Goal: Communication & Community: Answer question/provide support

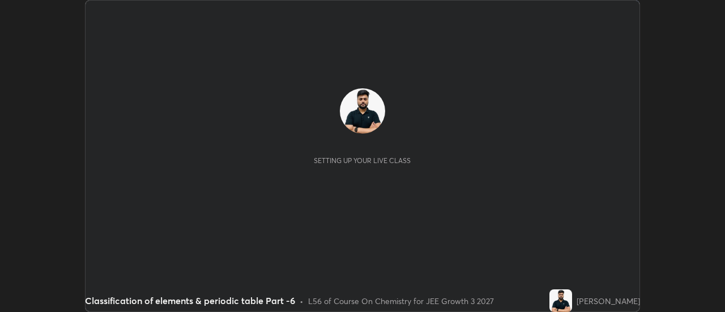
scroll to position [312, 725]
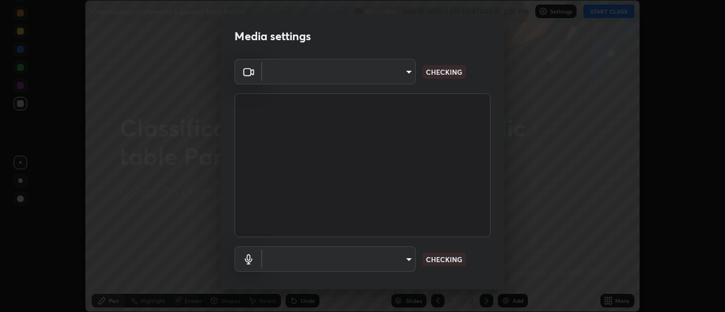
type input "e2aa400b7bb40988937289f1826270d99bb774d75893401bafd8ee5ef144e594"
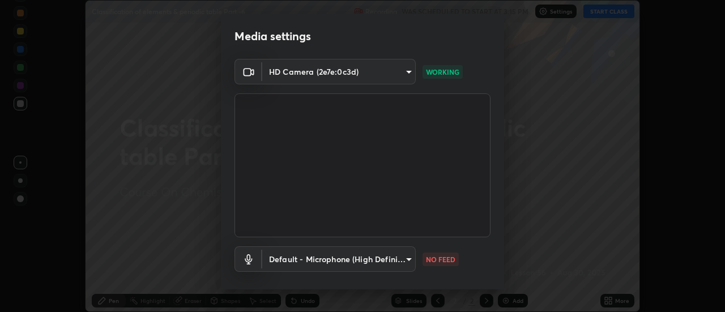
click at [294, 264] on body "Erase all Classification of elements & periodic table Part -6 Recording WAS SCH…" at bounding box center [362, 156] width 725 height 312
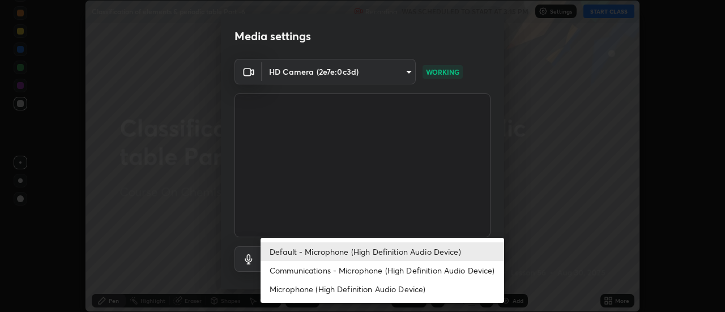
click at [291, 273] on li "Communications - Microphone (High Definition Audio Device)" at bounding box center [383, 270] width 244 height 19
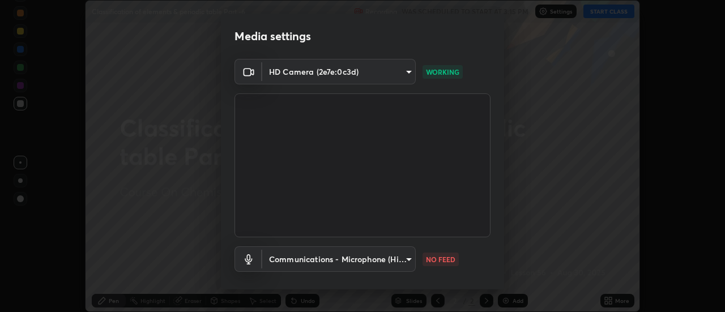
click at [287, 260] on body "Erase all Classification of elements & periodic table Part -6 Recording WAS SCH…" at bounding box center [362, 156] width 725 height 312
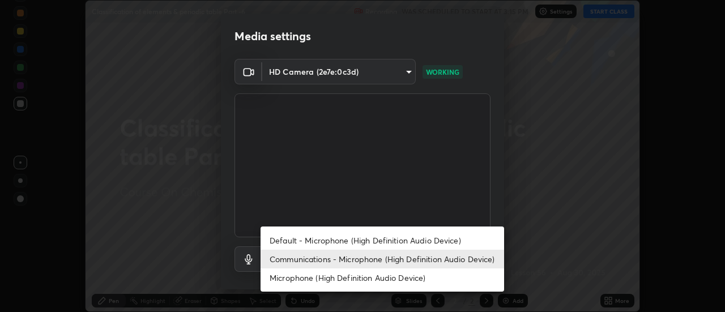
click at [291, 237] on li "Default - Microphone (High Definition Audio Device)" at bounding box center [383, 240] width 244 height 19
type input "default"
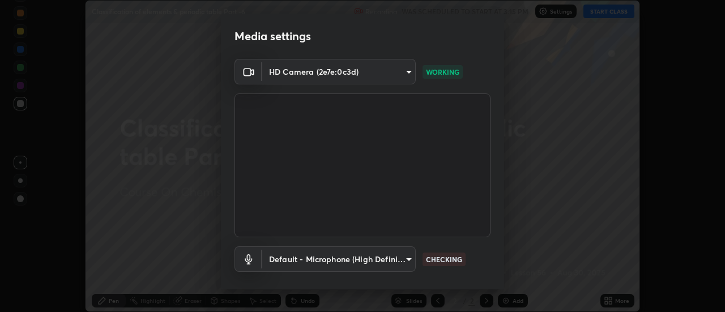
scroll to position [60, 0]
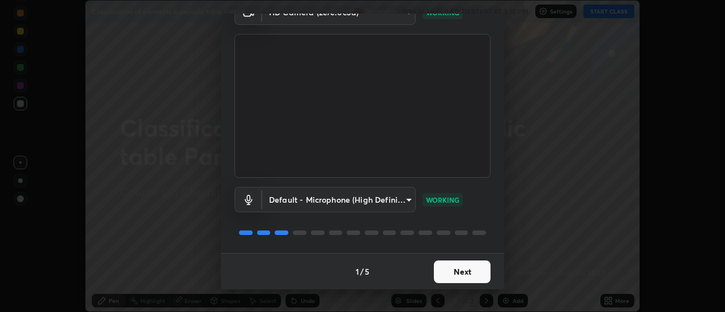
click at [471, 271] on button "Next" at bounding box center [462, 272] width 57 height 23
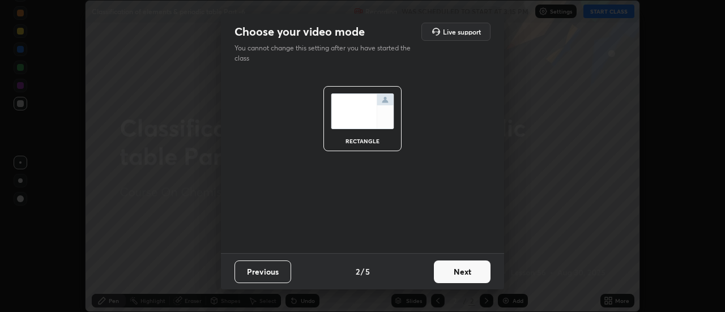
scroll to position [0, 0]
click at [472, 269] on button "Next" at bounding box center [462, 272] width 57 height 23
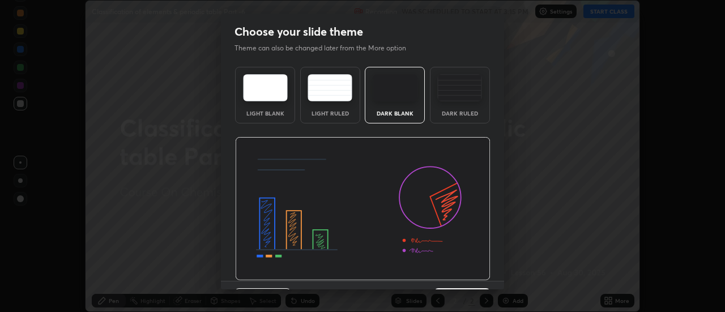
scroll to position [28, 0]
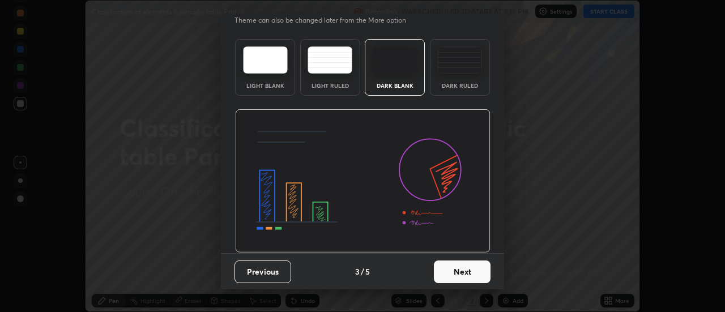
click at [479, 271] on button "Next" at bounding box center [462, 272] width 57 height 23
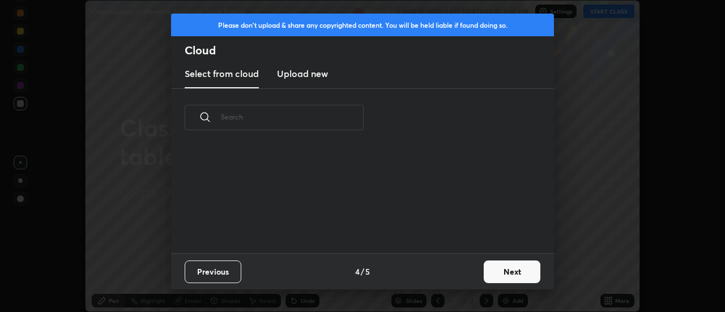
click at [487, 270] on button "Next" at bounding box center [512, 272] width 57 height 23
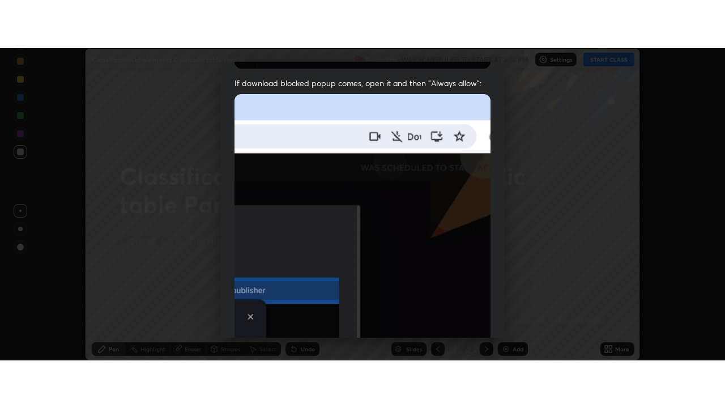
scroll to position [291, 0]
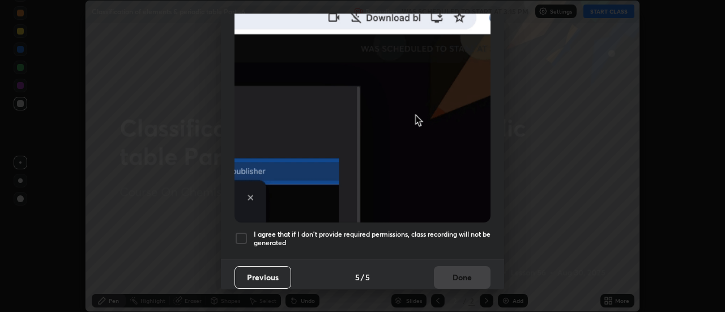
click at [243, 236] on div at bounding box center [242, 239] width 14 height 14
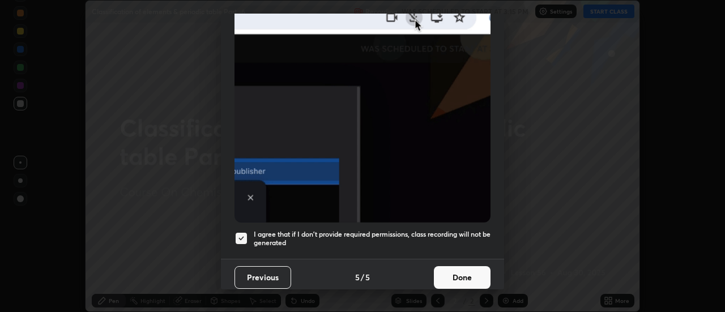
click at [479, 271] on button "Done" at bounding box center [462, 277] width 57 height 23
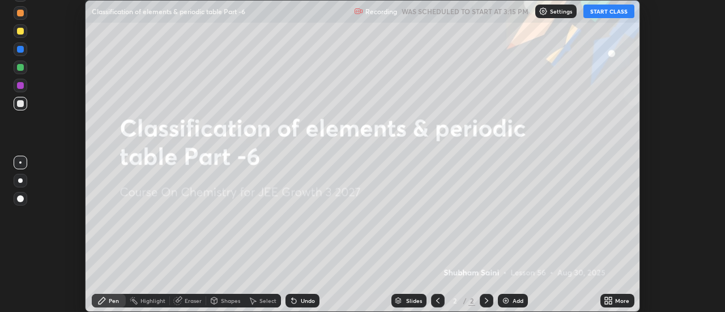
click at [621, 300] on div "More" at bounding box center [623, 301] width 14 height 6
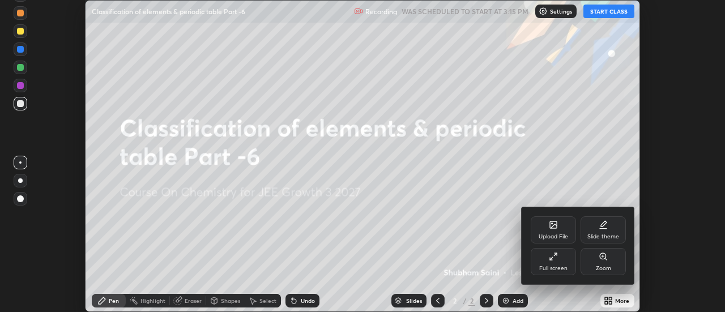
click at [557, 266] on div "Full screen" at bounding box center [554, 269] width 28 height 6
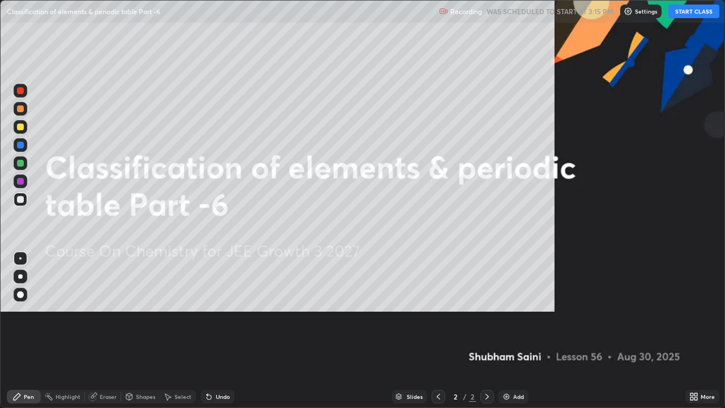
scroll to position [408, 725]
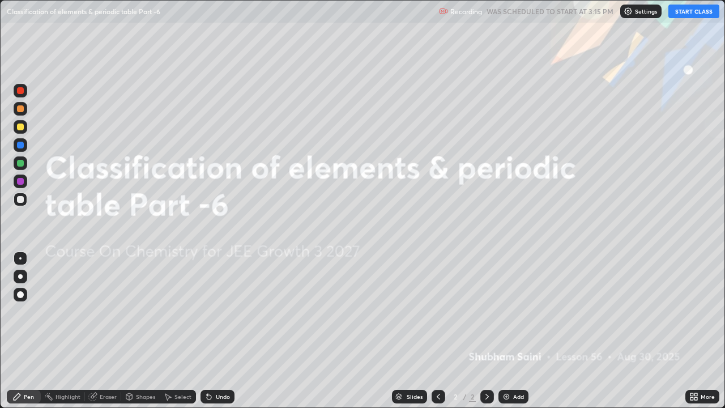
click at [690, 13] on button "START CLASS" at bounding box center [694, 12] width 51 height 14
click at [521, 312] on div "Add" at bounding box center [518, 397] width 11 height 6
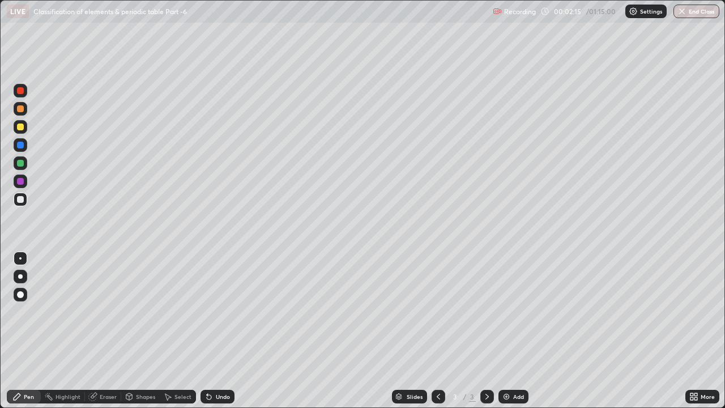
click at [20, 281] on div at bounding box center [21, 277] width 14 height 14
click at [221, 312] on div "Undo" at bounding box center [223, 397] width 14 height 6
click at [233, 312] on div "Undo" at bounding box center [218, 397] width 34 height 14
click at [21, 128] on div at bounding box center [20, 127] width 7 height 7
click at [151, 312] on div "Shapes" at bounding box center [140, 397] width 39 height 14
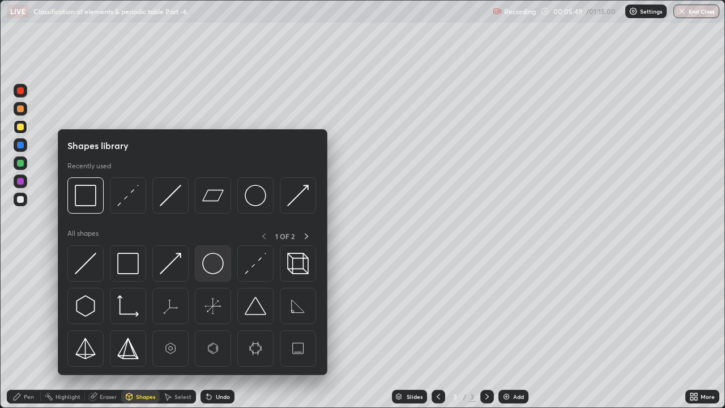
click at [209, 268] on img at bounding box center [213, 264] width 22 height 22
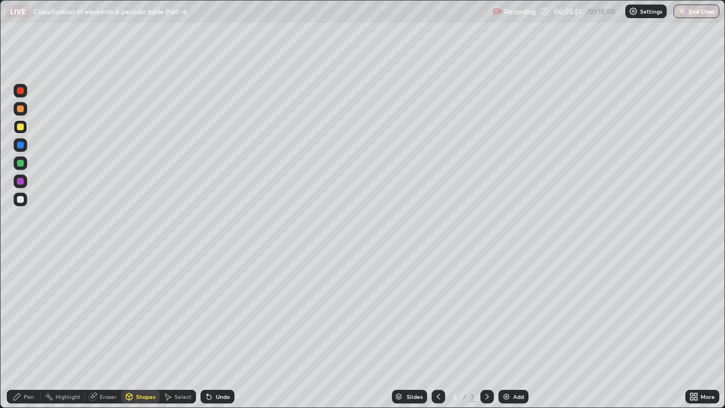
click at [27, 312] on div "Pen" at bounding box center [29, 397] width 10 height 6
click at [16, 200] on div at bounding box center [21, 200] width 14 height 14
click at [139, 312] on div "Shapes" at bounding box center [145, 397] width 19 height 6
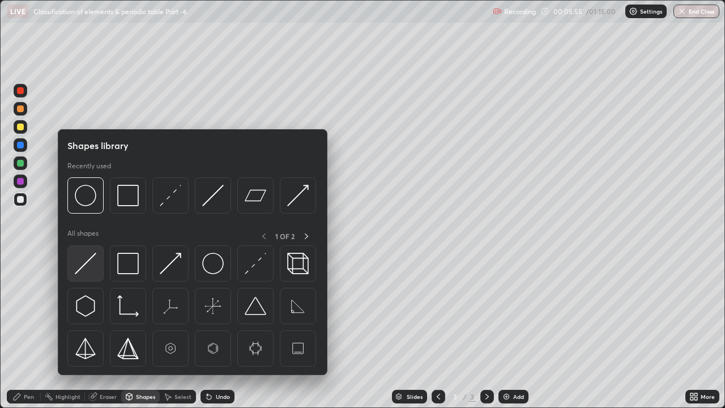
click at [93, 266] on img at bounding box center [86, 264] width 22 height 22
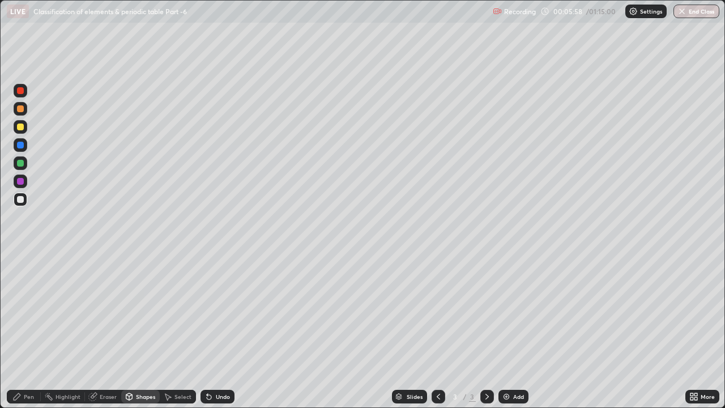
click at [22, 181] on div at bounding box center [20, 181] width 7 height 7
click at [222, 312] on div "Undo" at bounding box center [223, 397] width 14 height 6
click at [28, 312] on div "Pen" at bounding box center [29, 397] width 10 height 6
click at [22, 128] on div at bounding box center [20, 127] width 7 height 7
click at [19, 142] on div at bounding box center [20, 145] width 7 height 7
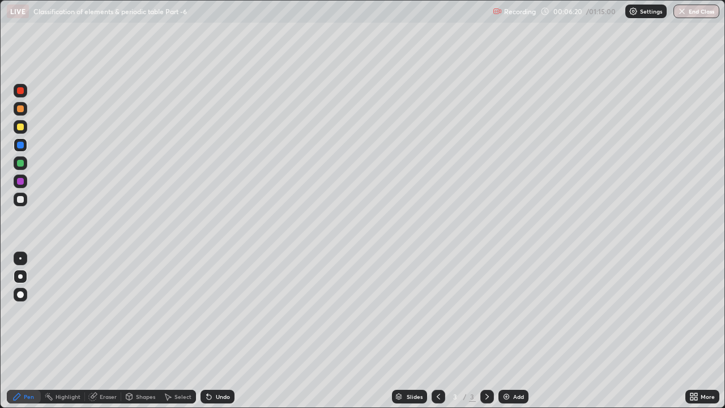
click at [217, 312] on div "Undo" at bounding box center [223, 397] width 14 height 6
click at [22, 202] on div at bounding box center [20, 199] width 7 height 7
click at [20, 200] on div at bounding box center [20, 199] width 7 height 7
click at [19, 126] on div at bounding box center [20, 127] width 7 height 7
click at [232, 312] on div "Undo" at bounding box center [218, 397] width 34 height 14
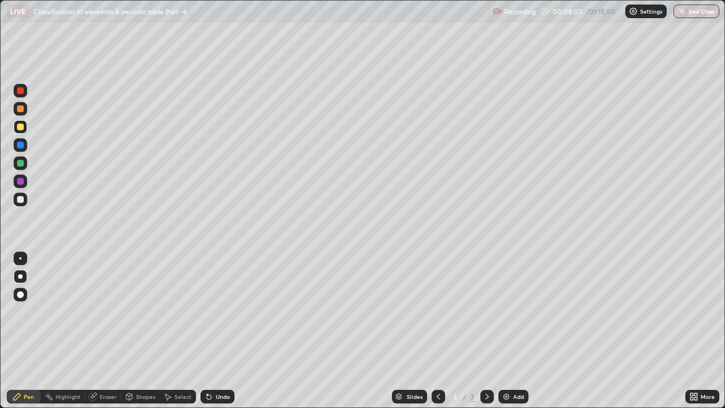
click at [231, 312] on div "Undo" at bounding box center [218, 397] width 34 height 14
click at [20, 200] on div at bounding box center [20, 199] width 7 height 7
click at [140, 312] on div "Shapes" at bounding box center [145, 397] width 19 height 6
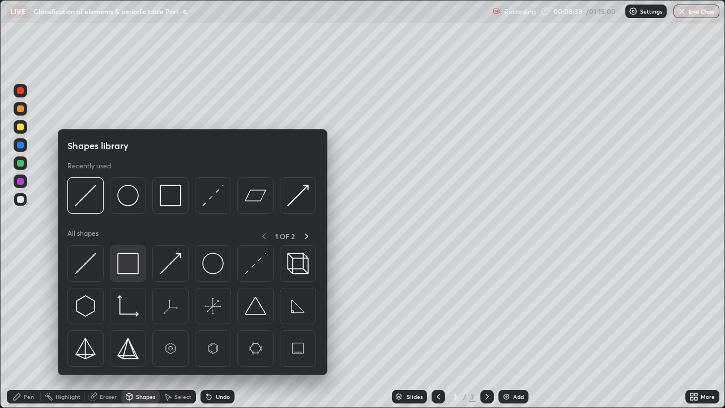
click at [130, 264] on img at bounding box center [128, 264] width 22 height 22
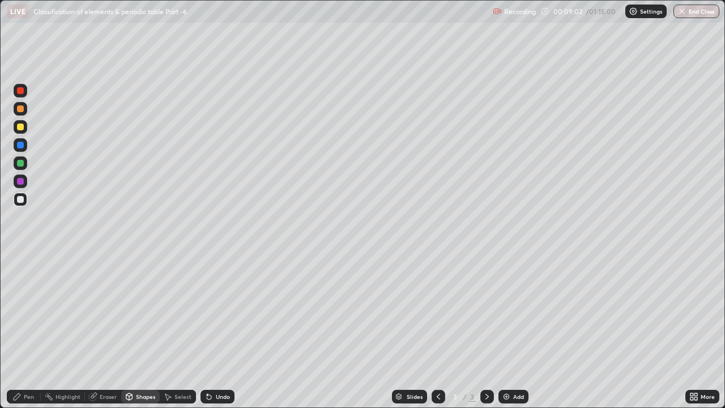
click at [515, 312] on div "Add" at bounding box center [518, 397] width 11 height 6
click at [223, 312] on div "Undo" at bounding box center [223, 397] width 14 height 6
click at [23, 312] on div "Pen" at bounding box center [24, 397] width 34 height 14
click at [112, 312] on div "Eraser" at bounding box center [103, 397] width 36 height 14
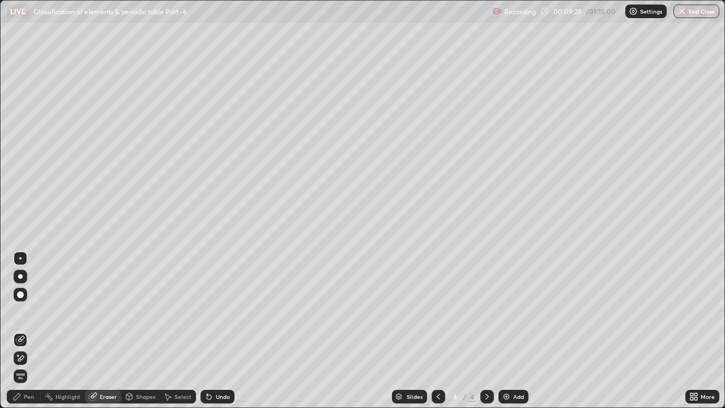
click at [22, 312] on icon at bounding box center [20, 359] width 9 height 10
click at [19, 312] on icon at bounding box center [16, 396] width 9 height 9
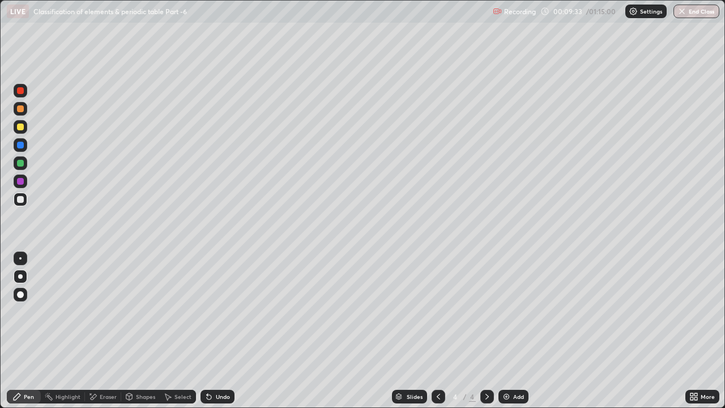
click at [22, 126] on div at bounding box center [20, 127] width 7 height 7
click at [20, 200] on div at bounding box center [20, 199] width 7 height 7
click at [216, 312] on div "Undo" at bounding box center [218, 397] width 34 height 14
click at [220, 312] on div "Undo" at bounding box center [218, 397] width 34 height 14
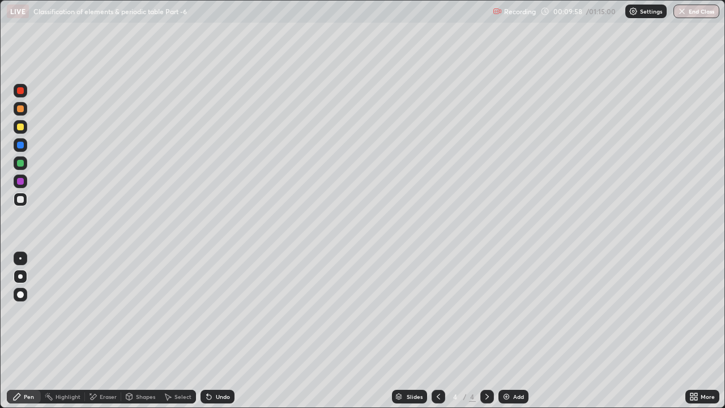
click at [222, 312] on div "Undo" at bounding box center [223, 397] width 14 height 6
click at [221, 312] on div "Undo" at bounding box center [218, 397] width 34 height 14
click at [217, 312] on div "Undo" at bounding box center [218, 397] width 34 height 14
click at [210, 312] on icon at bounding box center [209, 396] width 9 height 9
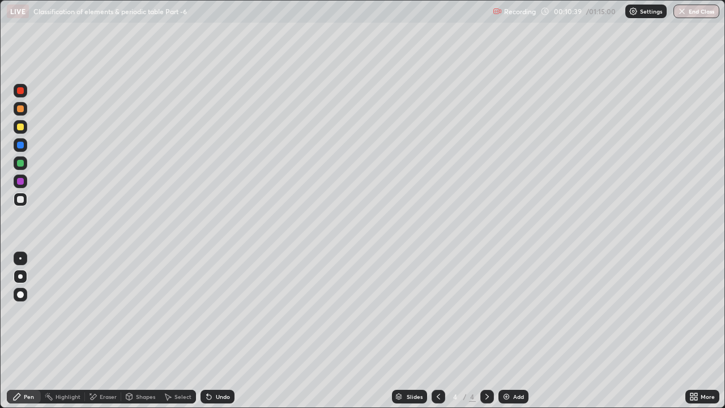
click at [220, 312] on div "Undo" at bounding box center [218, 397] width 34 height 14
click at [226, 312] on div "Undo" at bounding box center [218, 397] width 34 height 14
click at [23, 165] on div at bounding box center [21, 163] width 14 height 14
click at [21, 180] on div at bounding box center [20, 181] width 7 height 7
click at [143, 312] on div "Shapes" at bounding box center [145, 397] width 19 height 6
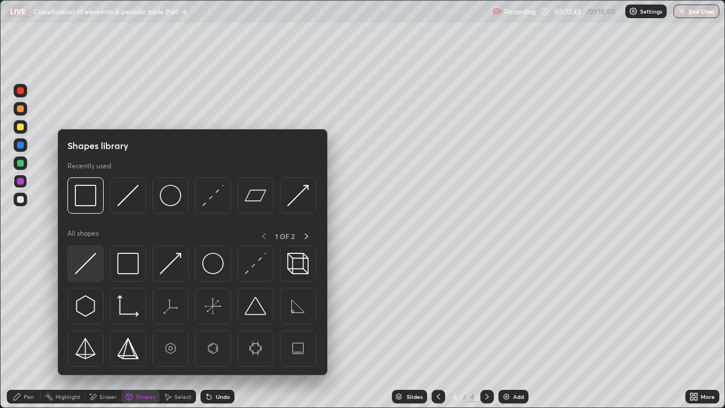
click at [88, 270] on img at bounding box center [86, 264] width 22 height 22
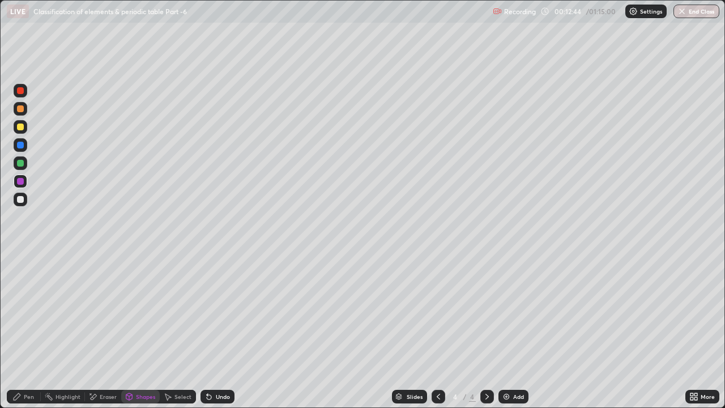
click at [103, 312] on div "Eraser" at bounding box center [108, 397] width 17 height 6
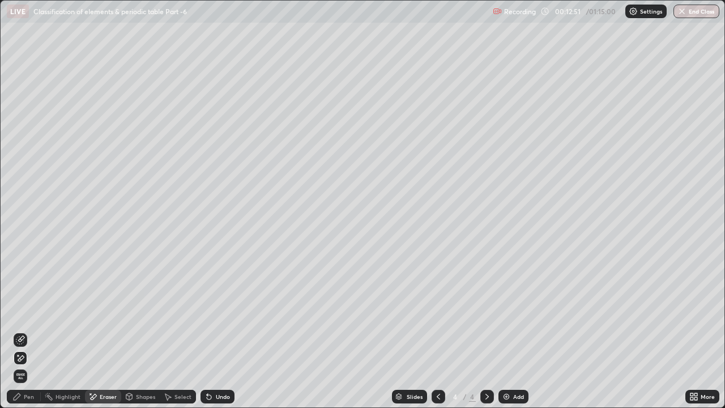
click at [22, 312] on div "Pen" at bounding box center [24, 397] width 34 height 14
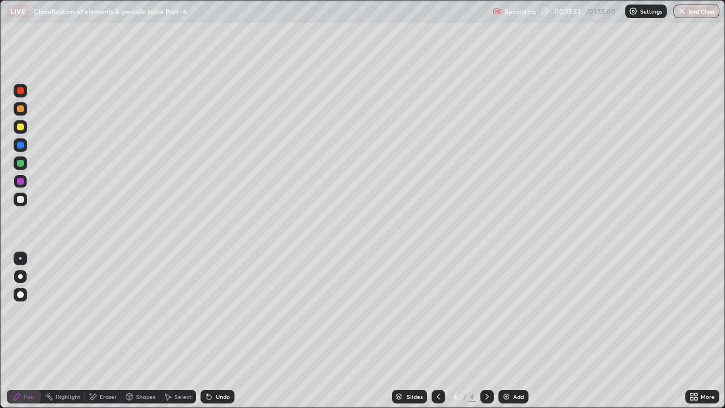
click at [144, 312] on div "Shapes" at bounding box center [140, 397] width 39 height 14
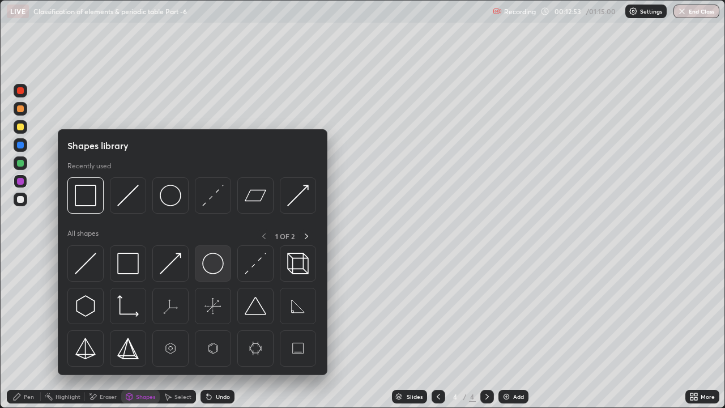
click at [211, 267] on img at bounding box center [213, 264] width 22 height 22
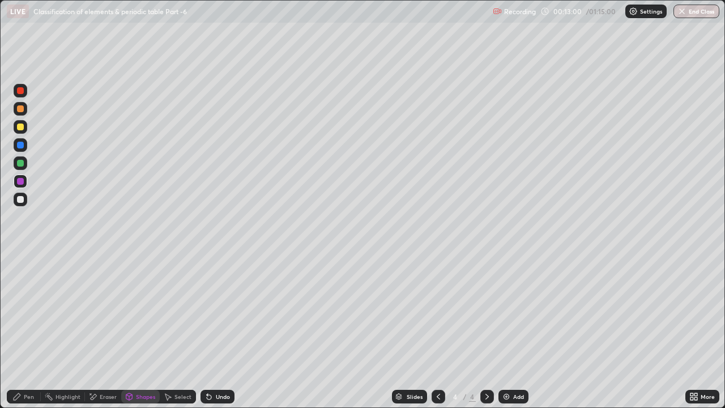
click at [23, 312] on div "Pen" at bounding box center [24, 397] width 34 height 14
click at [19, 199] on div at bounding box center [20, 199] width 7 height 7
click at [138, 312] on div "Shapes" at bounding box center [145, 397] width 19 height 6
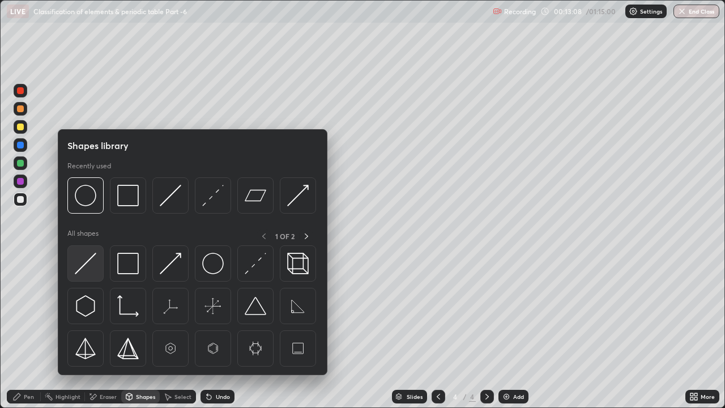
click at [87, 265] on img at bounding box center [86, 264] width 22 height 22
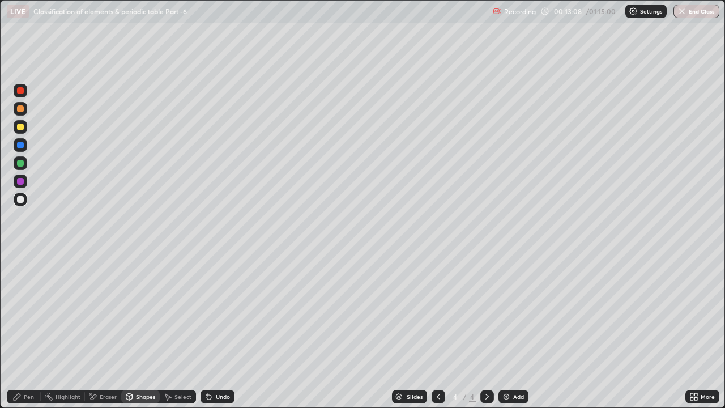
click at [21, 163] on div at bounding box center [20, 163] width 7 height 7
click at [25, 312] on div "Pen" at bounding box center [29, 397] width 10 height 6
click at [23, 205] on div at bounding box center [21, 200] width 14 height 14
click at [21, 163] on div at bounding box center [20, 163] width 7 height 7
click at [507, 312] on img at bounding box center [506, 396] width 9 height 9
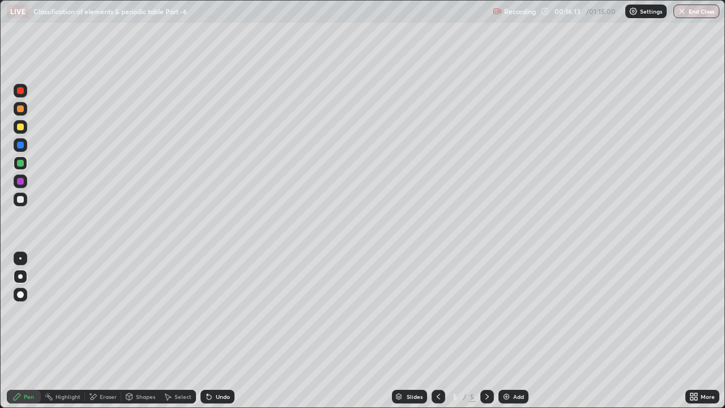
click at [141, 312] on div "Shapes" at bounding box center [145, 397] width 19 height 6
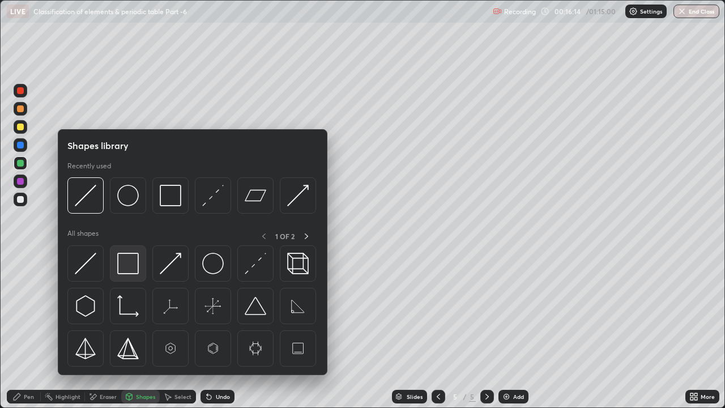
click at [131, 270] on img at bounding box center [128, 264] width 22 height 22
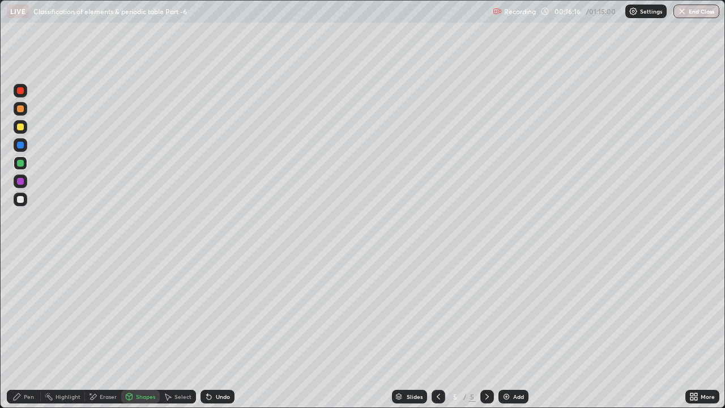
click at [27, 312] on div "Pen" at bounding box center [24, 397] width 34 height 14
click at [21, 200] on div at bounding box center [20, 199] width 7 height 7
click at [147, 312] on div "Shapes" at bounding box center [145, 397] width 19 height 6
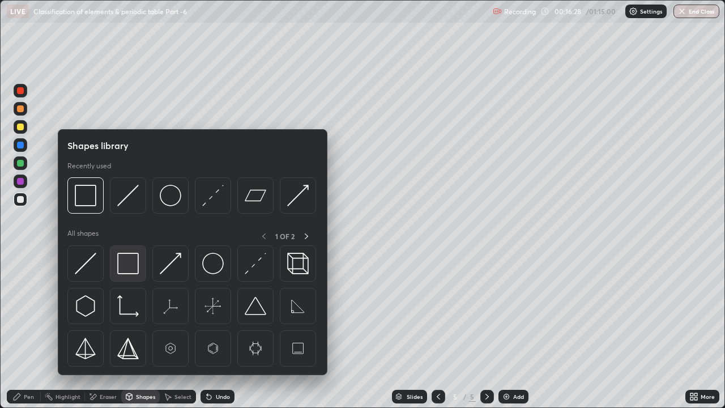
click at [135, 265] on img at bounding box center [128, 264] width 22 height 22
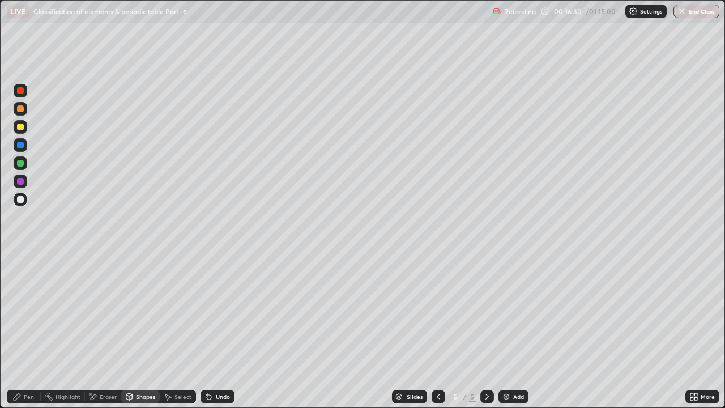
click at [29, 312] on div "Pen" at bounding box center [29, 397] width 10 height 6
click at [137, 312] on div "Shapes" at bounding box center [140, 397] width 39 height 14
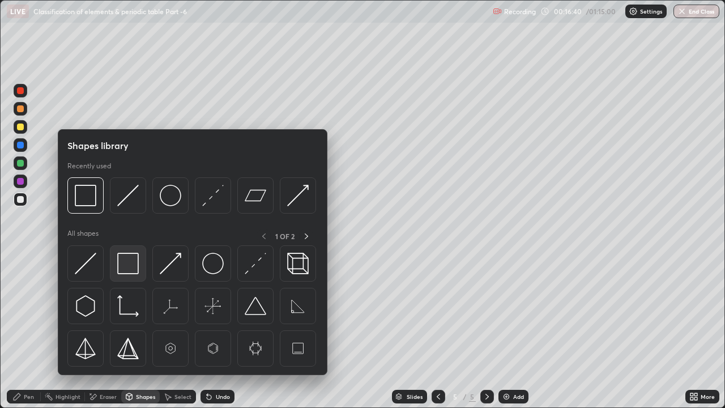
click at [129, 264] on img at bounding box center [128, 264] width 22 height 22
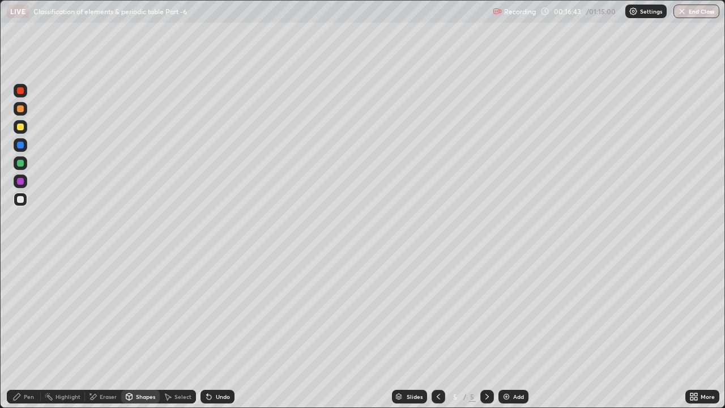
click at [26, 312] on div "Pen" at bounding box center [29, 397] width 10 height 6
click at [26, 183] on div at bounding box center [21, 182] width 14 height 14
click at [438, 312] on div at bounding box center [439, 397] width 14 height 14
click at [486, 312] on icon at bounding box center [487, 396] width 9 height 9
click at [511, 312] on div "Add" at bounding box center [514, 397] width 30 height 14
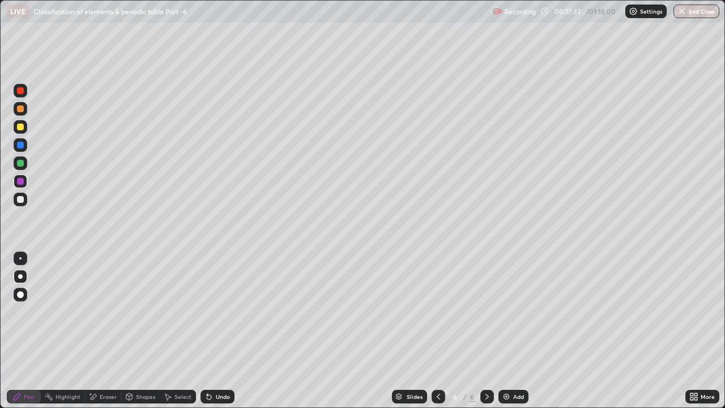
click at [23, 162] on div at bounding box center [20, 163] width 7 height 7
click at [219, 312] on div "Undo" at bounding box center [218, 397] width 34 height 14
click at [222, 312] on div "Undo" at bounding box center [223, 397] width 14 height 6
click at [20, 205] on div at bounding box center [21, 200] width 14 height 14
click at [226, 312] on div "Undo" at bounding box center [223, 397] width 14 height 6
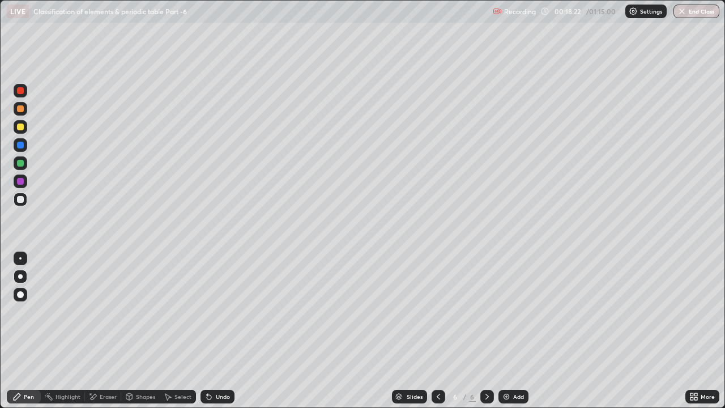
click at [24, 168] on div at bounding box center [21, 163] width 14 height 14
click at [19, 146] on div at bounding box center [20, 145] width 7 height 7
click at [223, 312] on div "Undo" at bounding box center [223, 397] width 14 height 6
click at [224, 312] on div "Undo" at bounding box center [223, 397] width 14 height 6
click at [220, 312] on div "Undo" at bounding box center [218, 397] width 34 height 14
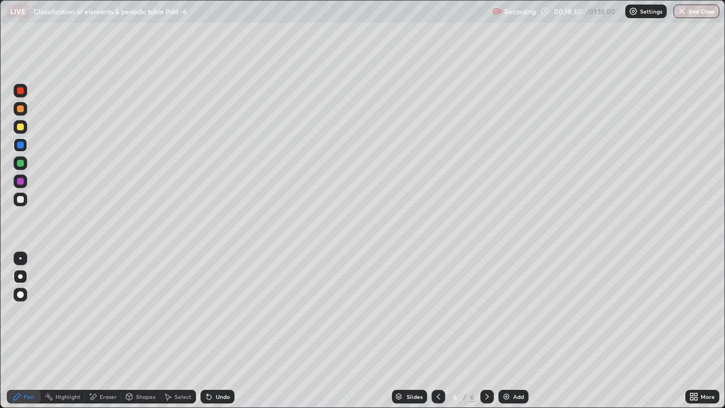
click at [216, 312] on div "Undo" at bounding box center [218, 397] width 34 height 14
click at [112, 312] on div "Eraser" at bounding box center [108, 397] width 17 height 6
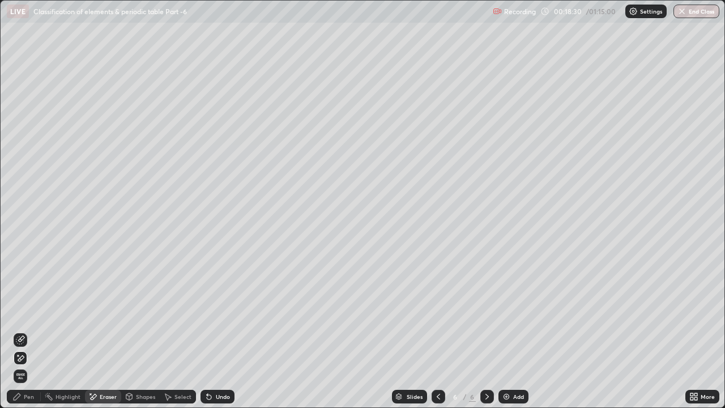
click at [144, 312] on div "Shapes" at bounding box center [145, 397] width 19 height 6
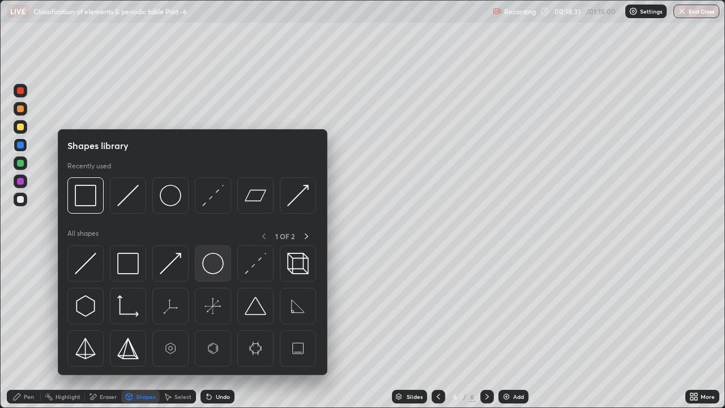
click at [217, 266] on img at bounding box center [213, 264] width 22 height 22
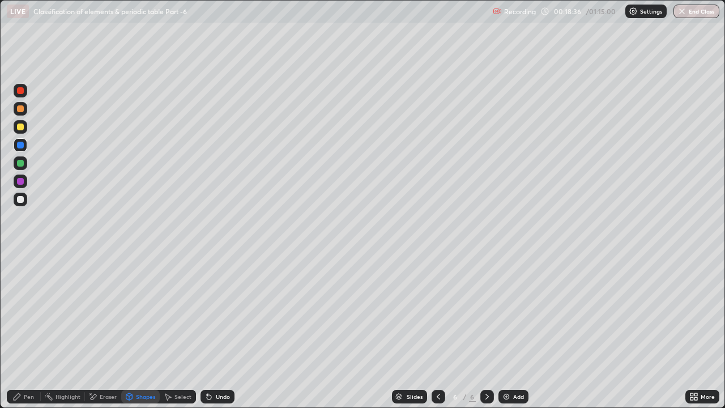
click at [24, 312] on div "Pen" at bounding box center [24, 397] width 34 height 14
click at [23, 202] on div at bounding box center [20, 199] width 7 height 7
click at [21, 184] on div at bounding box center [20, 181] width 7 height 7
click at [139, 312] on div "Shapes" at bounding box center [145, 397] width 19 height 6
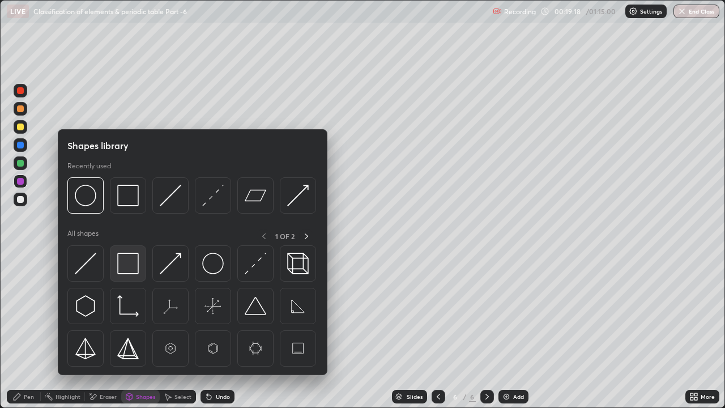
click at [131, 261] on img at bounding box center [128, 264] width 22 height 22
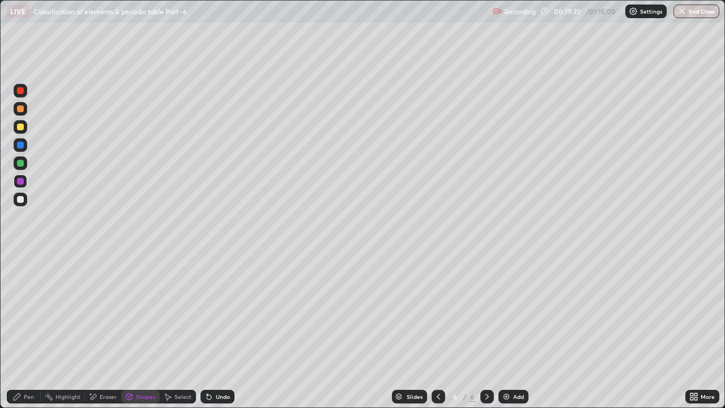
click at [438, 312] on icon at bounding box center [438, 396] width 9 height 9
click at [228, 312] on div "Undo" at bounding box center [218, 397] width 34 height 14
click at [25, 312] on div "Pen" at bounding box center [29, 397] width 10 height 6
click at [434, 312] on icon at bounding box center [438, 396] width 9 height 9
click at [228, 312] on div "Undo" at bounding box center [223, 397] width 14 height 6
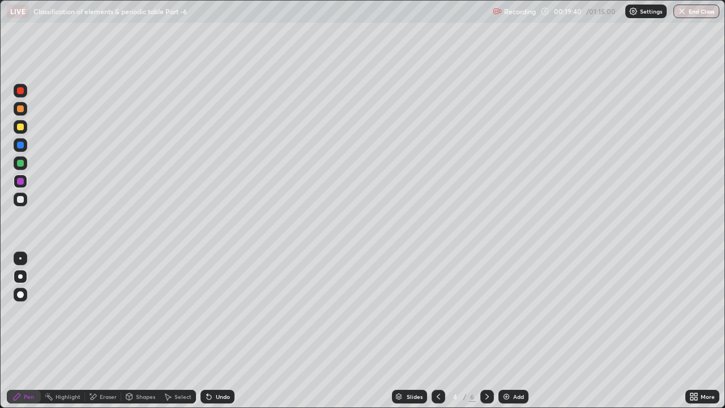
click at [226, 312] on div "Undo" at bounding box center [218, 397] width 34 height 14
click at [486, 312] on icon at bounding box center [487, 397] width 3 height 6
click at [485, 312] on icon at bounding box center [487, 396] width 9 height 9
click at [136, 312] on div "Shapes" at bounding box center [145, 397] width 19 height 6
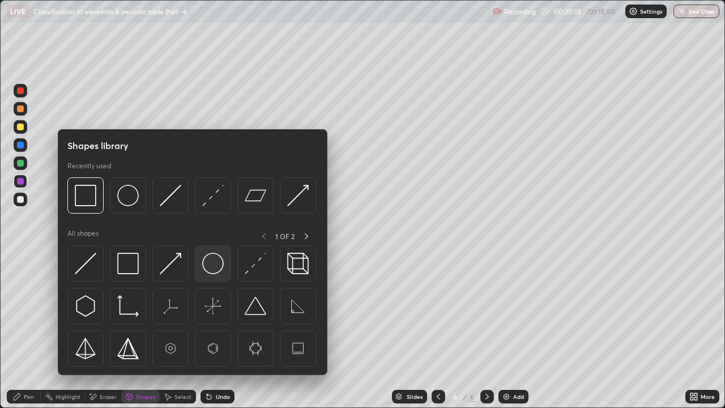
click at [212, 259] on img at bounding box center [213, 264] width 22 height 22
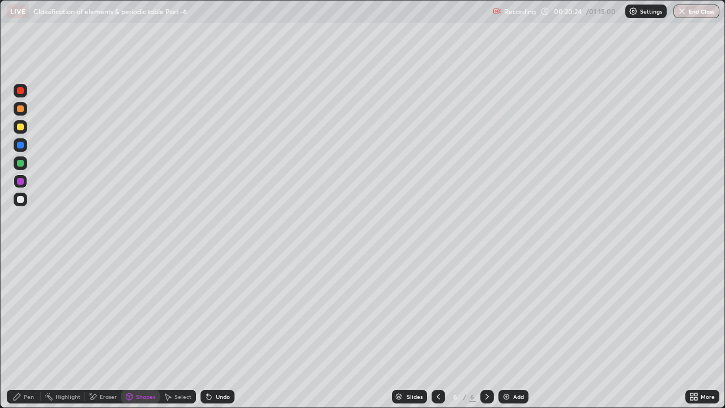
click at [25, 312] on div "Pen" at bounding box center [29, 397] width 10 height 6
click at [22, 202] on div at bounding box center [20, 199] width 7 height 7
click at [220, 312] on div "Undo" at bounding box center [223, 397] width 14 height 6
click at [218, 312] on div "Undo" at bounding box center [218, 397] width 34 height 14
click at [213, 312] on div "Undo" at bounding box center [218, 397] width 34 height 14
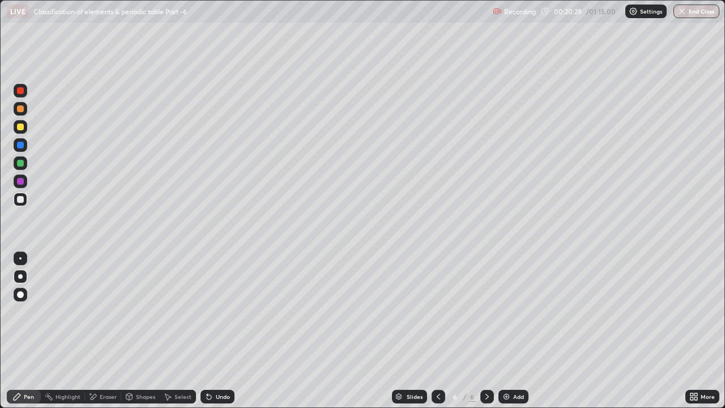
click at [211, 312] on div "Undo" at bounding box center [218, 397] width 34 height 14
click at [137, 312] on div "Shapes" at bounding box center [145, 397] width 19 height 6
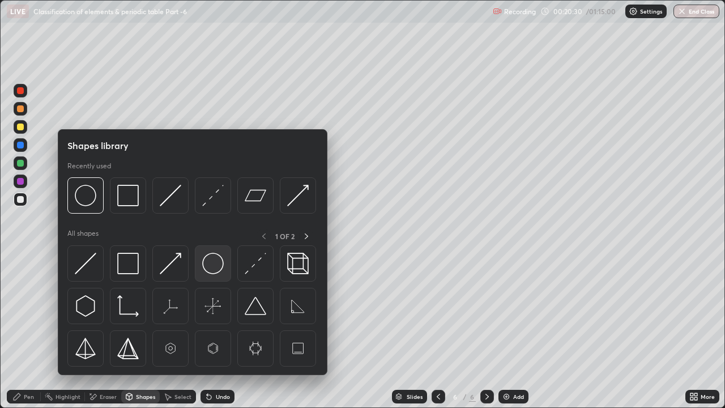
click at [218, 264] on img at bounding box center [213, 264] width 22 height 22
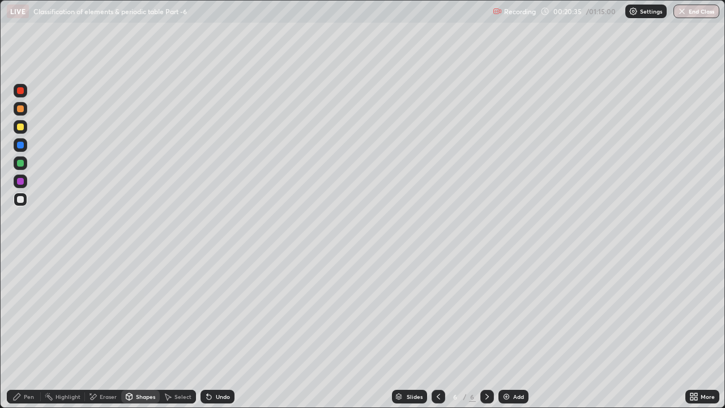
click at [22, 312] on div "Pen" at bounding box center [24, 397] width 34 height 14
click at [22, 159] on div at bounding box center [21, 163] width 14 height 14
click at [231, 312] on div "Undo" at bounding box center [218, 397] width 34 height 14
click at [232, 312] on div "Undo" at bounding box center [218, 397] width 34 height 14
click at [228, 312] on div "Undo" at bounding box center [223, 397] width 14 height 6
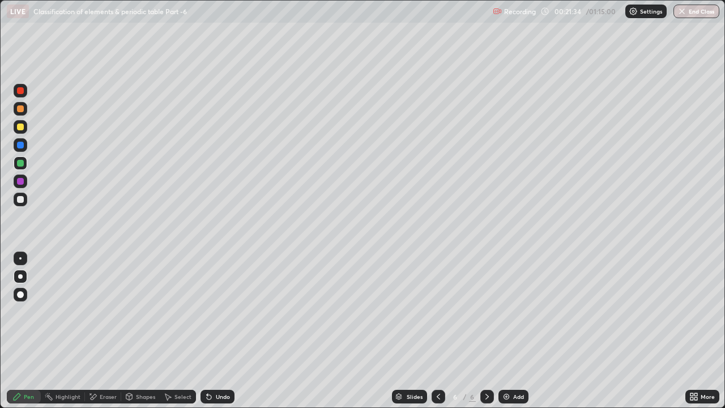
click at [504, 312] on img at bounding box center [506, 396] width 9 height 9
click at [20, 124] on div at bounding box center [20, 127] width 7 height 7
click at [224, 312] on div "Undo" at bounding box center [223, 397] width 14 height 6
click at [223, 312] on div "Undo" at bounding box center [223, 397] width 14 height 6
click at [219, 312] on div "Undo" at bounding box center [223, 397] width 14 height 6
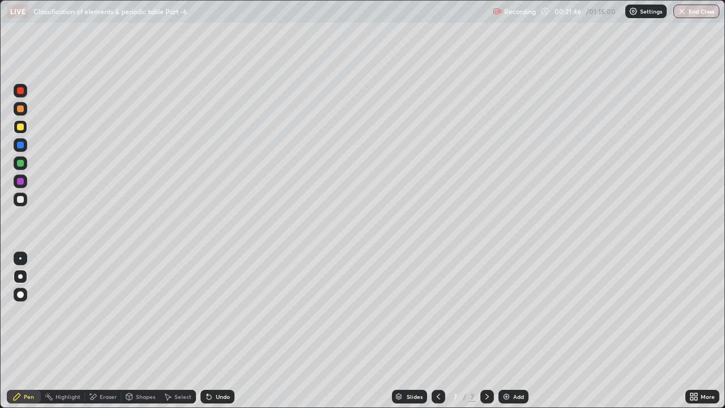
click at [222, 312] on div "Undo" at bounding box center [223, 397] width 14 height 6
click at [147, 312] on div "Shapes" at bounding box center [145, 397] width 19 height 6
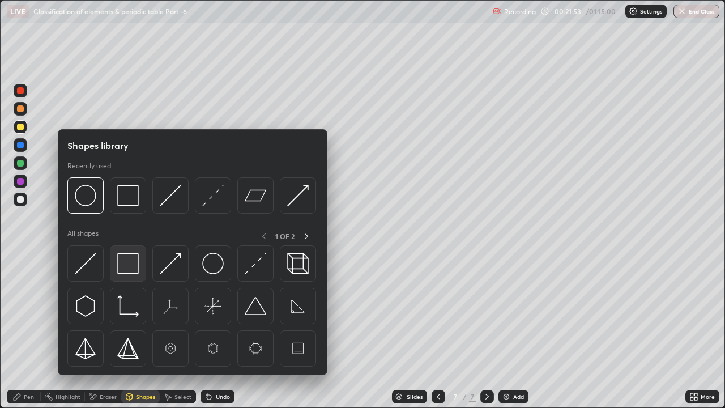
click at [131, 262] on img at bounding box center [128, 264] width 22 height 22
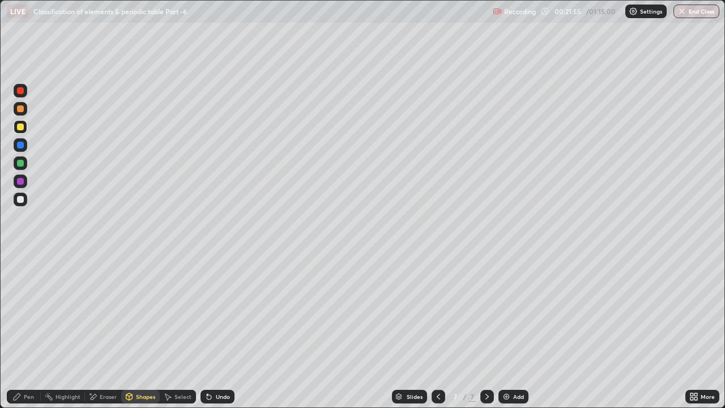
click at [23, 312] on div "Pen" at bounding box center [24, 397] width 34 height 14
click at [20, 198] on div at bounding box center [20, 199] width 7 height 7
click at [18, 144] on div at bounding box center [20, 145] width 7 height 7
click at [102, 312] on div "Eraser" at bounding box center [108, 397] width 17 height 6
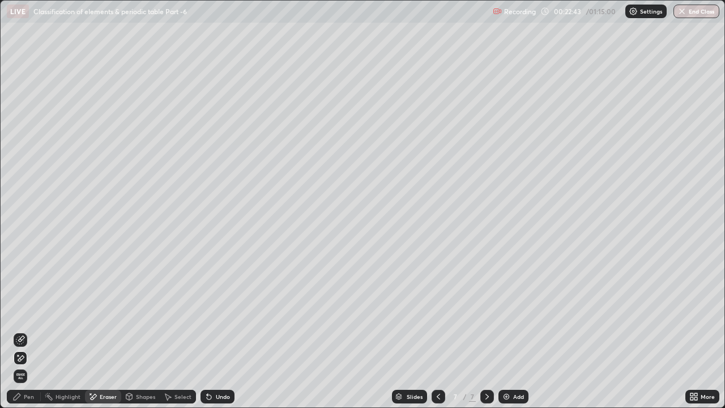
click at [20, 312] on icon at bounding box center [21, 339] width 6 height 6
click at [24, 312] on div "Pen" at bounding box center [29, 397] width 10 height 6
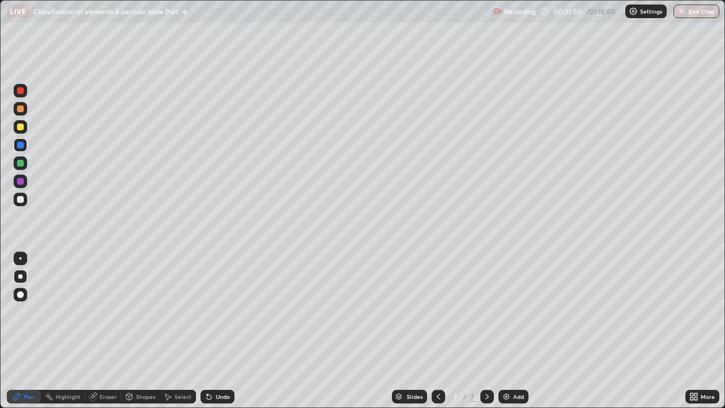
click at [103, 312] on div "Eraser" at bounding box center [108, 397] width 17 height 6
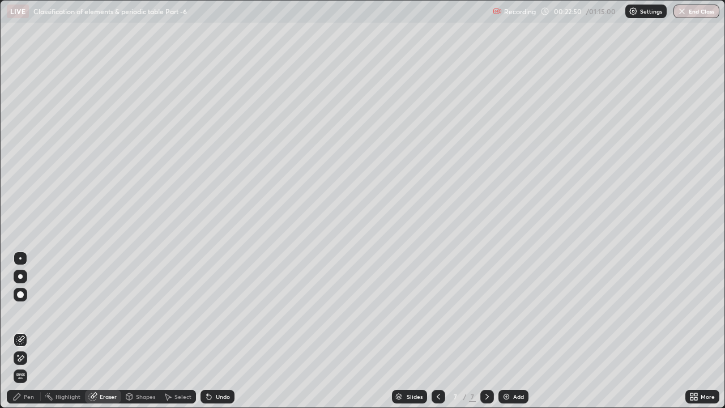
click at [22, 312] on icon at bounding box center [20, 359] width 9 height 10
click at [141, 312] on div "Shapes" at bounding box center [140, 397] width 39 height 14
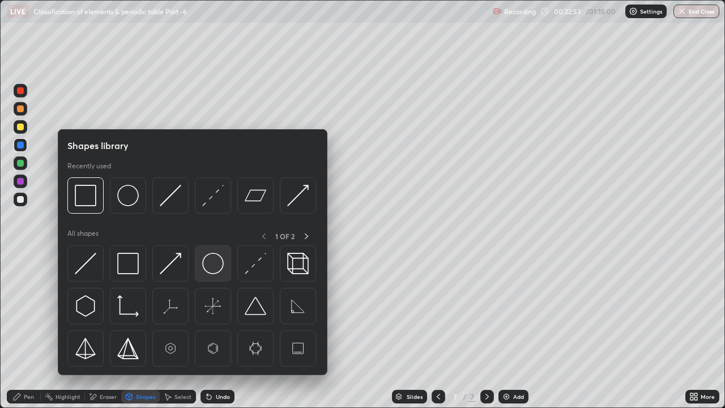
click at [218, 267] on img at bounding box center [213, 264] width 22 height 22
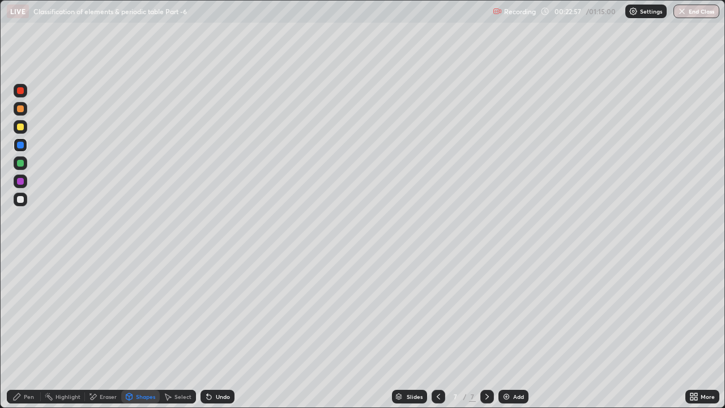
click at [24, 312] on div "Pen" at bounding box center [24, 397] width 34 height 14
click at [22, 201] on div at bounding box center [20, 199] width 7 height 7
click at [128, 312] on div "Shapes" at bounding box center [140, 397] width 39 height 14
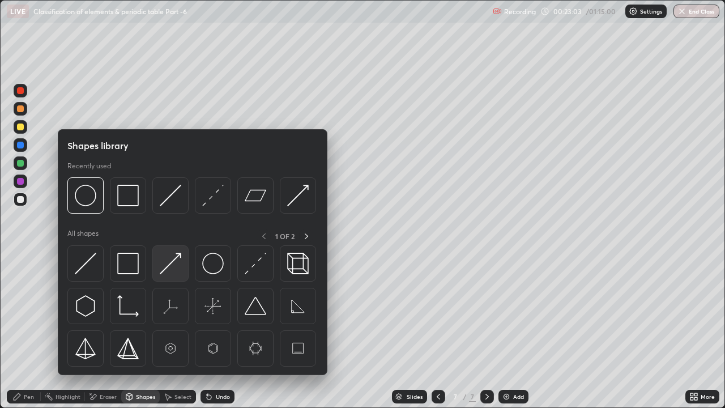
click at [180, 264] on img at bounding box center [171, 264] width 22 height 22
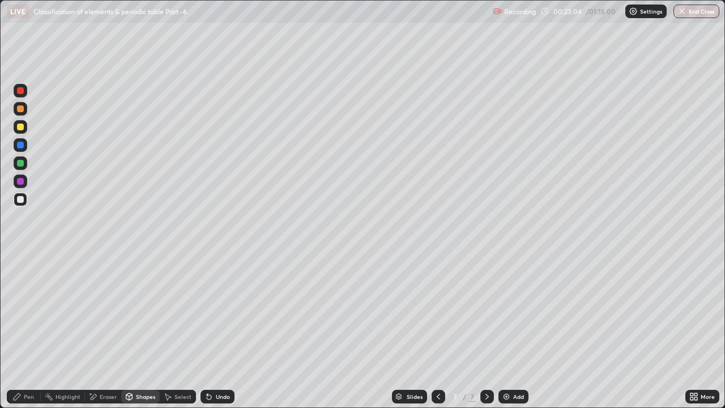
click at [142, 312] on div "Shapes" at bounding box center [145, 397] width 19 height 6
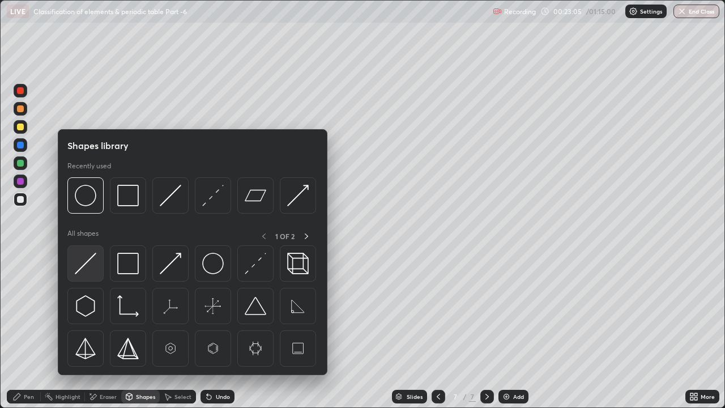
click at [90, 269] on img at bounding box center [86, 264] width 22 height 22
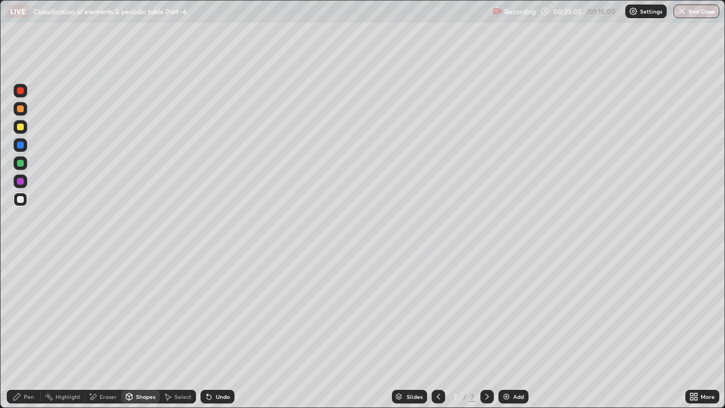
click at [22, 183] on div at bounding box center [20, 181] width 7 height 7
click at [19, 312] on icon at bounding box center [17, 396] width 7 height 7
click at [217, 312] on div "Undo" at bounding box center [218, 397] width 34 height 14
click at [227, 312] on div "Undo" at bounding box center [223, 397] width 14 height 6
click at [19, 143] on div at bounding box center [20, 145] width 7 height 7
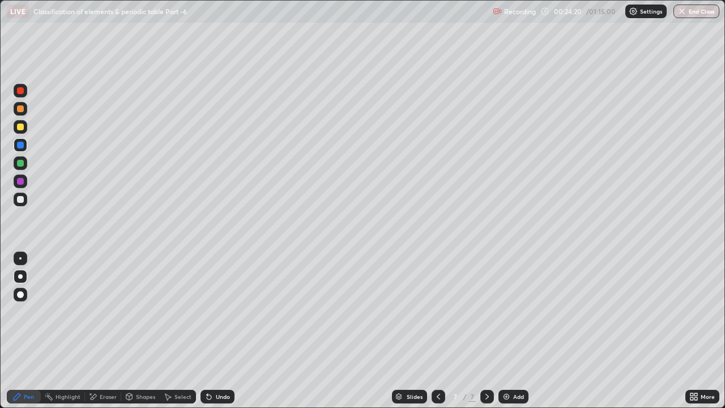
click at [20, 162] on div at bounding box center [20, 163] width 7 height 7
click at [217, 312] on div "Undo" at bounding box center [218, 397] width 34 height 14
click at [19, 200] on div at bounding box center [20, 199] width 7 height 7
click at [22, 145] on div at bounding box center [20, 145] width 7 height 7
click at [432, 312] on div at bounding box center [439, 396] width 14 height 23
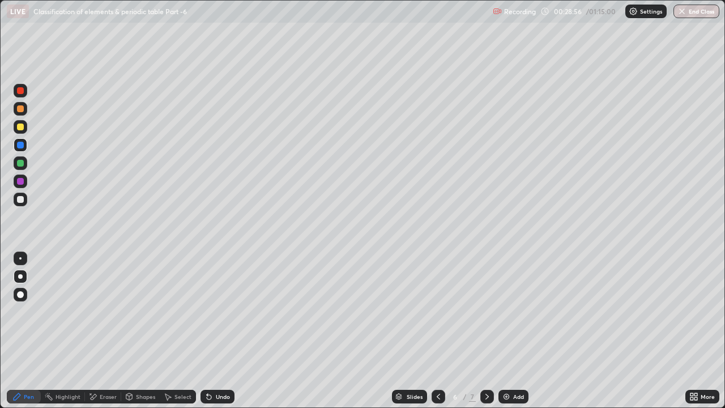
click at [438, 312] on icon at bounding box center [438, 396] width 9 height 9
click at [432, 312] on div at bounding box center [439, 397] width 14 height 14
click at [486, 312] on icon at bounding box center [487, 396] width 9 height 9
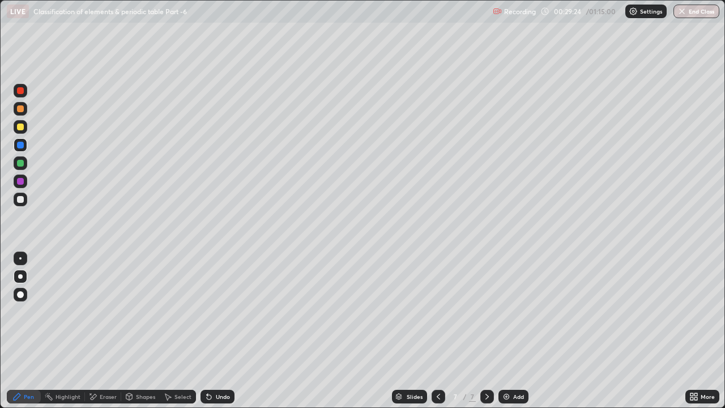
click at [105, 312] on div "Eraser" at bounding box center [108, 397] width 17 height 6
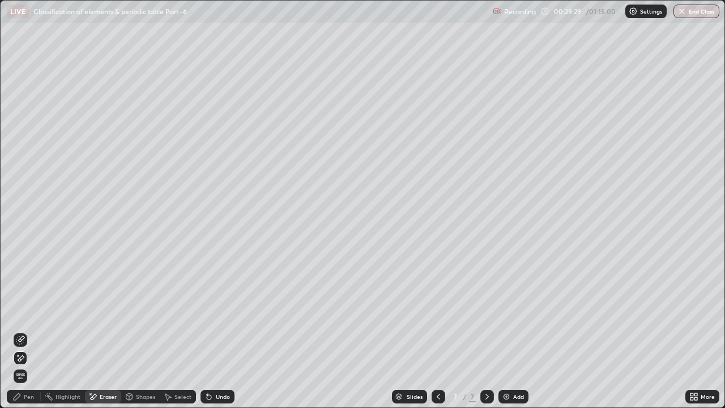
click at [28, 312] on div "Pen" at bounding box center [29, 397] width 10 height 6
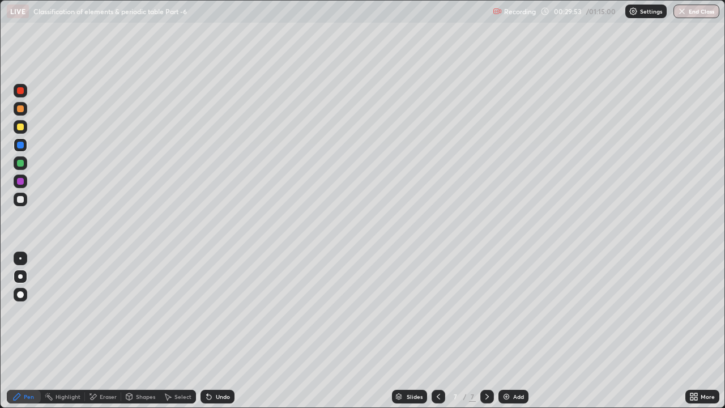
click at [139, 312] on div "Shapes" at bounding box center [145, 397] width 19 height 6
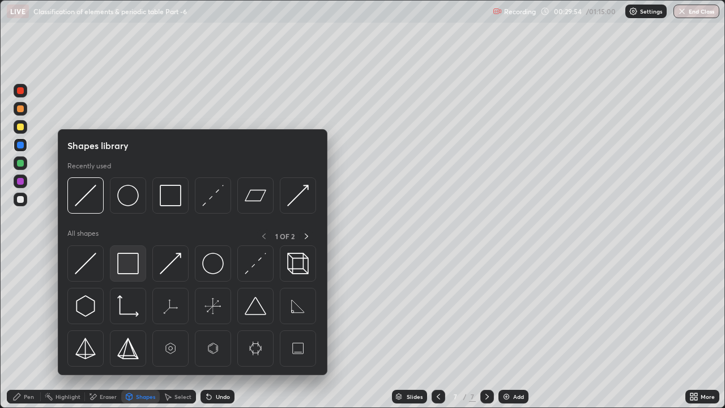
click at [127, 271] on img at bounding box center [128, 264] width 22 height 22
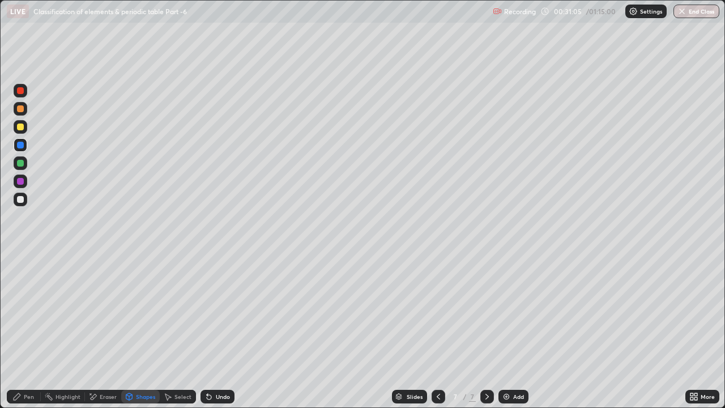
click at [509, 312] on img at bounding box center [506, 396] width 9 height 9
click at [19, 161] on div at bounding box center [20, 163] width 7 height 7
click at [212, 312] on icon at bounding box center [209, 396] width 9 height 9
click at [26, 312] on div "Pen" at bounding box center [24, 397] width 34 height 14
click at [141, 312] on div "Shapes" at bounding box center [145, 397] width 19 height 6
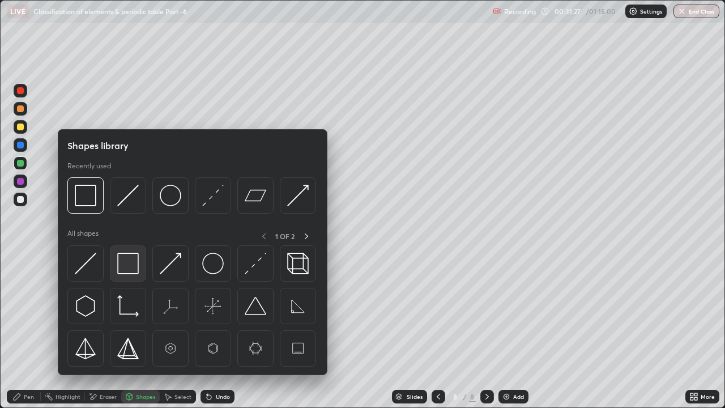
click at [124, 262] on img at bounding box center [128, 264] width 22 height 22
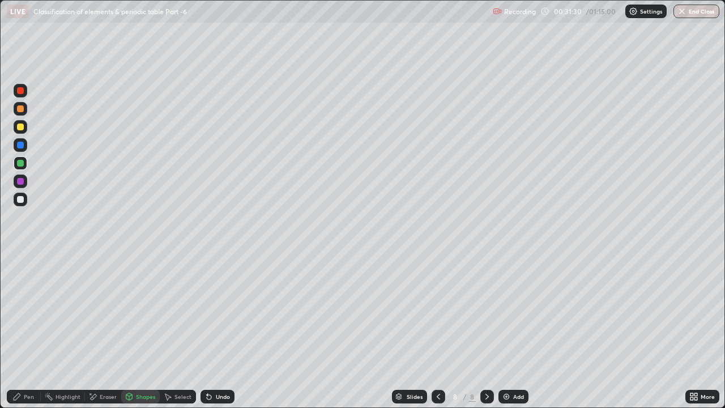
click at [19, 312] on icon at bounding box center [16, 396] width 9 height 9
click at [220, 312] on div "Undo" at bounding box center [223, 397] width 14 height 6
click at [219, 312] on div "Undo" at bounding box center [223, 397] width 14 height 6
click at [228, 312] on div "Undo" at bounding box center [223, 397] width 14 height 6
click at [214, 312] on div "Undo" at bounding box center [218, 397] width 34 height 14
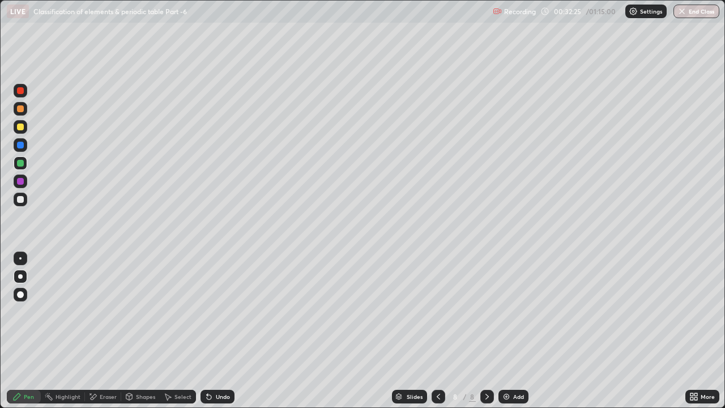
click at [217, 312] on div "Undo" at bounding box center [223, 397] width 14 height 6
click at [219, 312] on div "Undo" at bounding box center [223, 397] width 14 height 6
click at [220, 312] on div "Undo" at bounding box center [223, 397] width 14 height 6
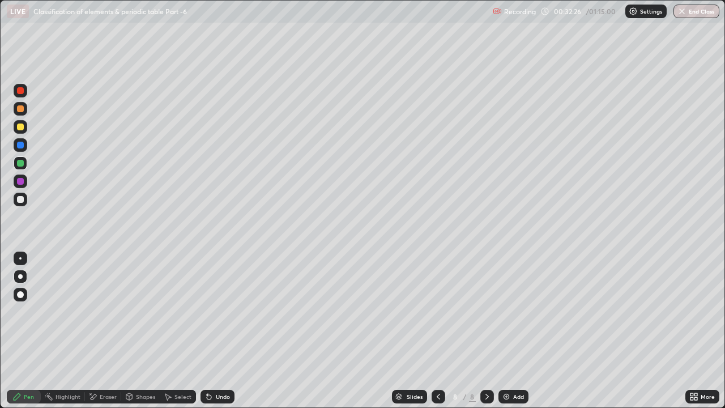
click at [220, 312] on div "Undo" at bounding box center [223, 397] width 14 height 6
click at [221, 312] on div "Undo" at bounding box center [223, 397] width 14 height 6
click at [217, 312] on div "Undo" at bounding box center [223, 397] width 14 height 6
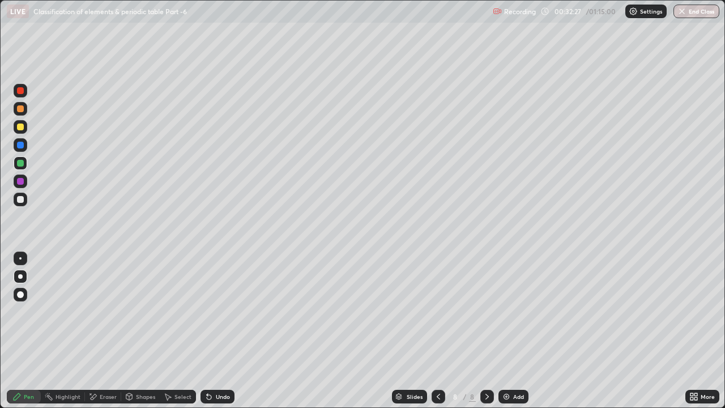
click at [217, 312] on div "Undo" at bounding box center [223, 397] width 14 height 6
click at [17, 109] on div at bounding box center [20, 108] width 7 height 7
click at [136, 312] on div "Shapes" at bounding box center [145, 397] width 19 height 6
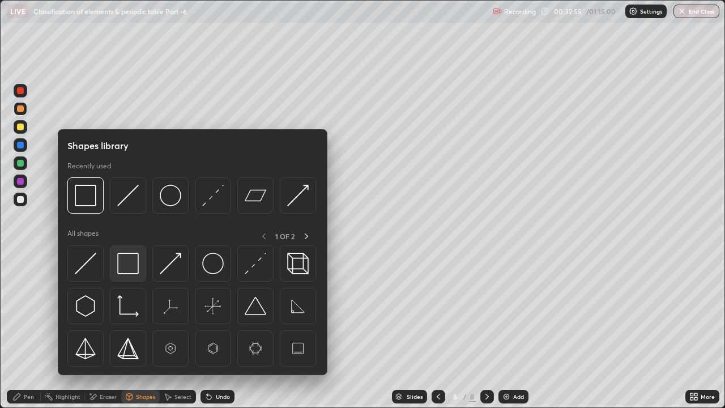
click at [126, 264] on img at bounding box center [128, 264] width 22 height 22
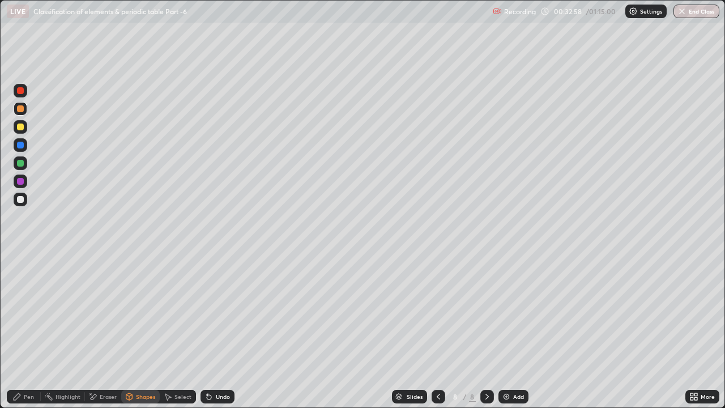
click at [21, 312] on icon at bounding box center [16, 396] width 9 height 9
click at [168, 312] on icon at bounding box center [168, 397] width 6 height 7
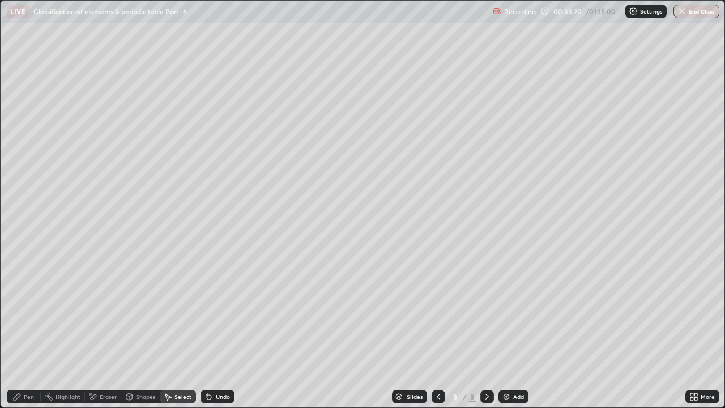
click at [139, 312] on div "Shapes" at bounding box center [145, 397] width 19 height 6
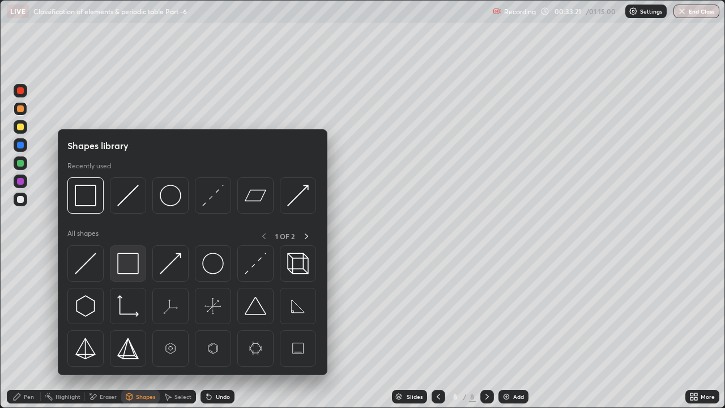
click at [127, 262] on img at bounding box center [128, 264] width 22 height 22
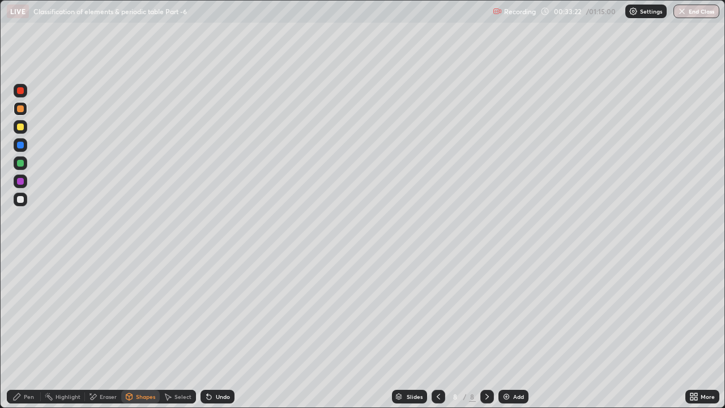
click at [19, 312] on icon at bounding box center [16, 396] width 9 height 9
click at [519, 312] on div "Add" at bounding box center [514, 397] width 30 height 14
click at [136, 312] on div "Shapes" at bounding box center [145, 397] width 19 height 6
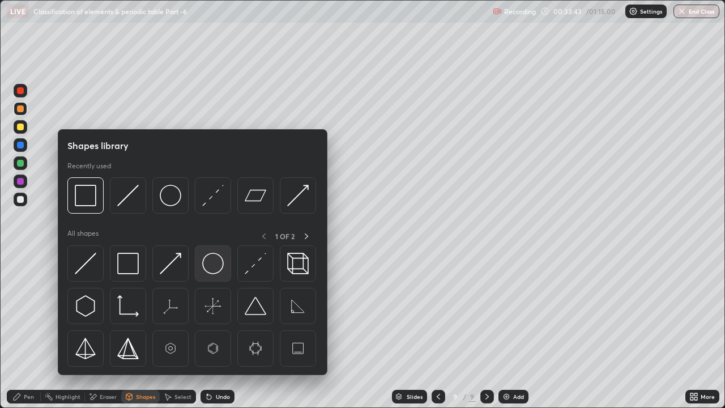
click at [214, 265] on img at bounding box center [213, 264] width 22 height 22
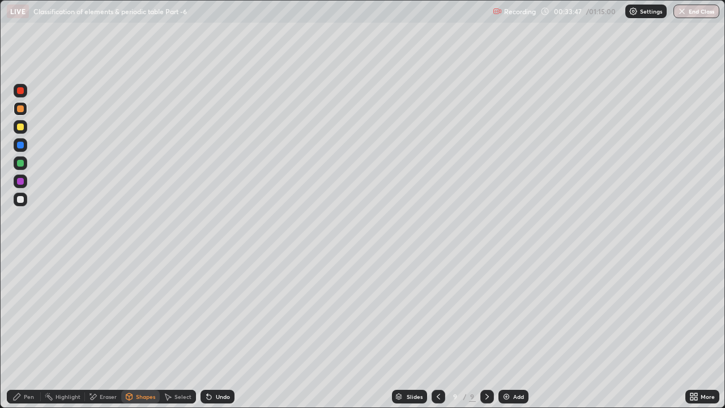
click at [22, 312] on div "Pen" at bounding box center [24, 397] width 34 height 14
click at [21, 199] on div at bounding box center [20, 199] width 7 height 7
click at [222, 312] on div "Undo" at bounding box center [223, 397] width 14 height 6
click at [509, 312] on img at bounding box center [506, 396] width 9 height 9
click at [23, 128] on div at bounding box center [20, 127] width 7 height 7
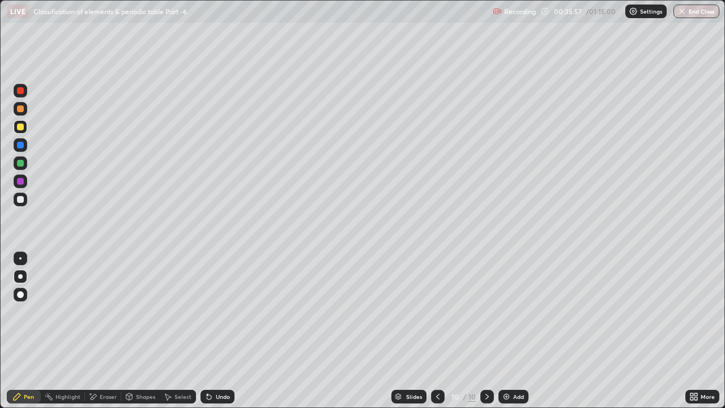
click at [145, 312] on div "Shapes" at bounding box center [145, 397] width 19 height 6
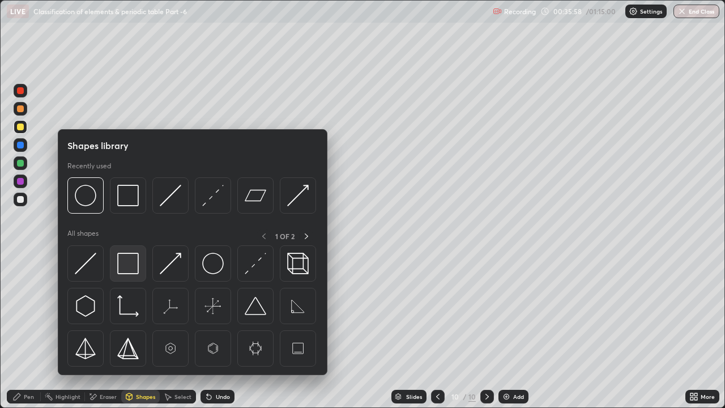
click at [129, 266] on img at bounding box center [128, 264] width 22 height 22
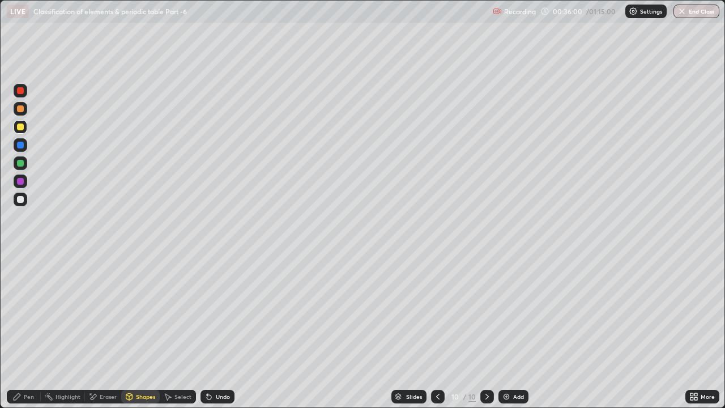
click at [28, 312] on div "Pen" at bounding box center [29, 397] width 10 height 6
click at [20, 198] on div at bounding box center [20, 199] width 7 height 7
click at [136, 312] on div "Shapes" at bounding box center [145, 397] width 19 height 6
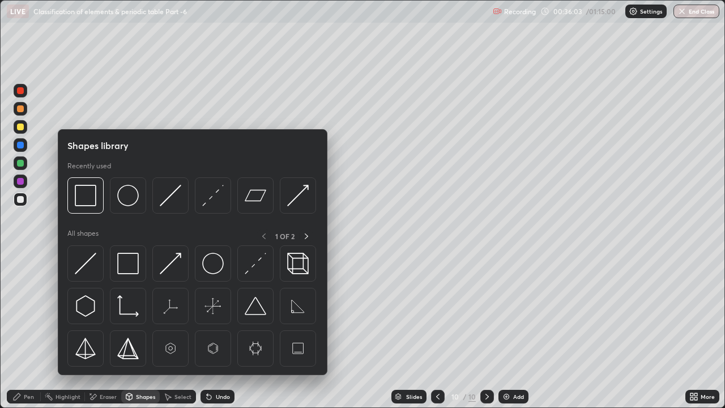
click at [135, 312] on div "Shapes" at bounding box center [140, 397] width 39 height 14
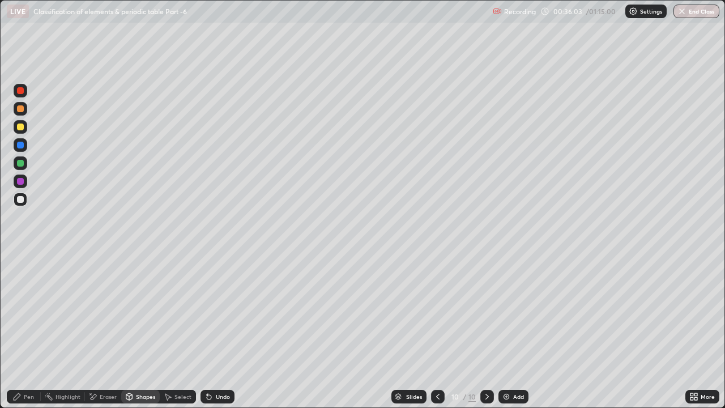
click at [139, 312] on div "Shapes" at bounding box center [145, 397] width 19 height 6
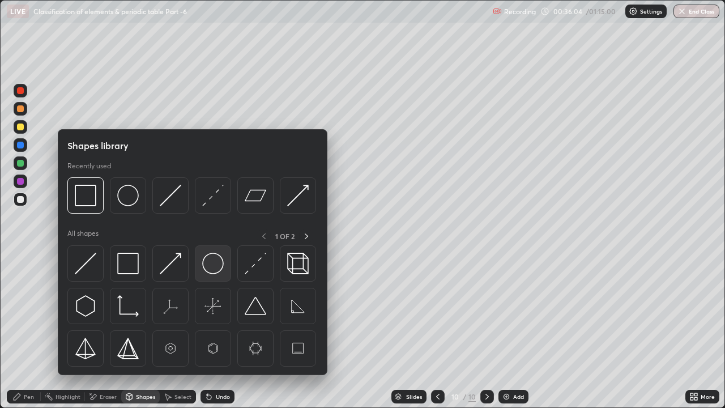
click at [217, 264] on img at bounding box center [213, 264] width 22 height 22
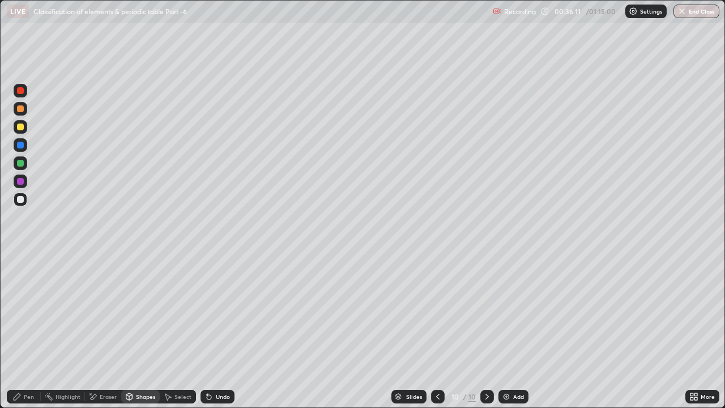
click at [215, 312] on div "Undo" at bounding box center [218, 397] width 34 height 14
click at [219, 312] on div "Undo" at bounding box center [223, 397] width 14 height 6
click at [223, 312] on div "Undo" at bounding box center [223, 397] width 14 height 6
click at [221, 312] on div "Undo" at bounding box center [223, 397] width 14 height 6
click at [22, 312] on div "Pen" at bounding box center [24, 397] width 34 height 14
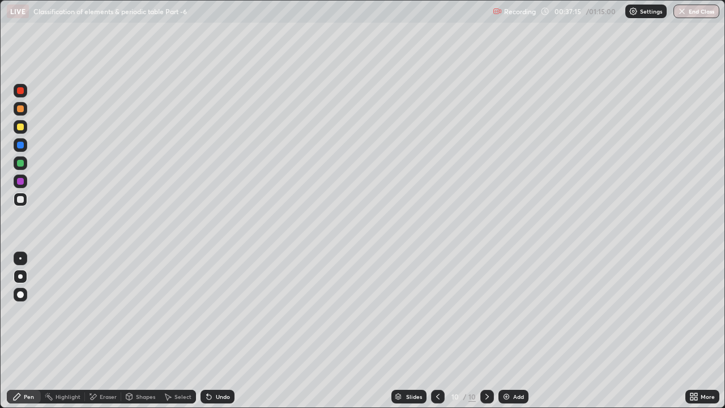
click at [20, 179] on div at bounding box center [20, 181] width 7 height 7
click at [217, 312] on div "Undo" at bounding box center [218, 397] width 34 height 14
click at [218, 312] on div "Undo" at bounding box center [223, 397] width 14 height 6
click at [223, 312] on div "Undo" at bounding box center [223, 397] width 14 height 6
click at [135, 312] on div "Shapes" at bounding box center [140, 397] width 39 height 14
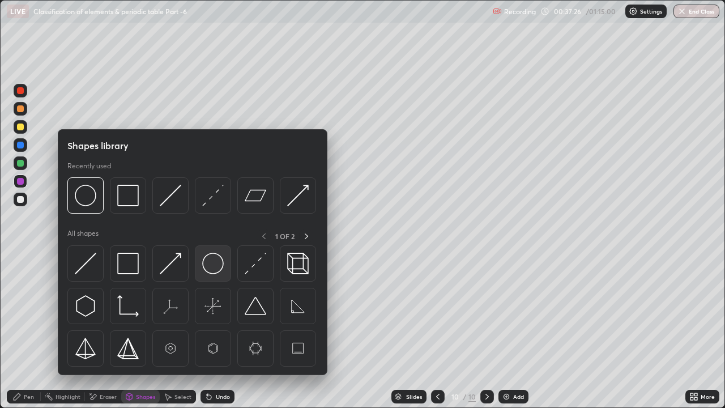
click at [211, 264] on img at bounding box center [213, 264] width 22 height 22
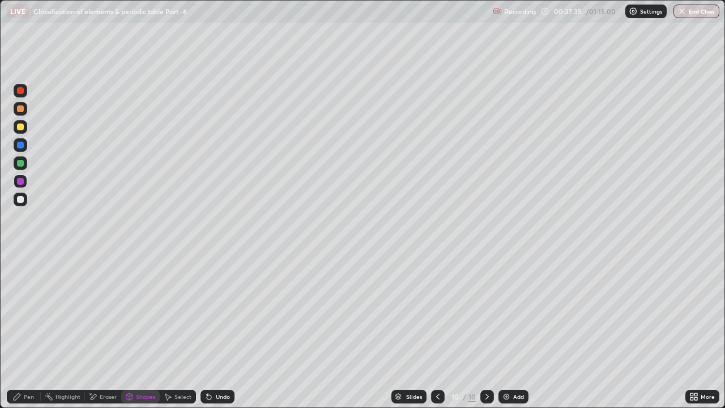
click at [22, 312] on div "Pen" at bounding box center [24, 397] width 34 height 14
click at [20, 199] on div at bounding box center [20, 199] width 7 height 7
click at [227, 312] on div "Undo" at bounding box center [223, 397] width 14 height 6
click at [228, 312] on div "Undo" at bounding box center [223, 397] width 14 height 6
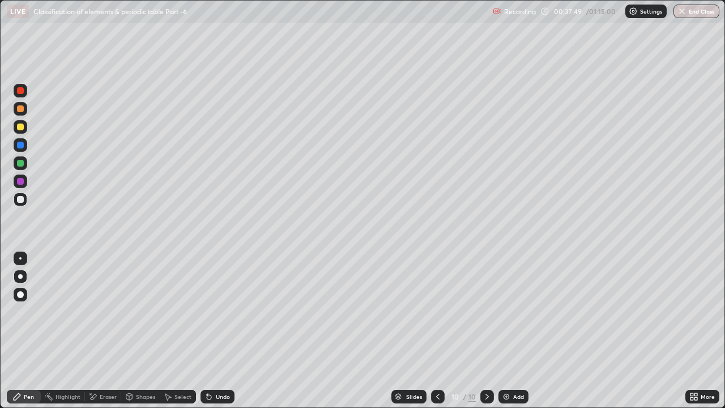
click at [228, 312] on div "Undo" at bounding box center [223, 397] width 14 height 6
click at [227, 312] on div "Undo" at bounding box center [223, 397] width 14 height 6
click at [230, 312] on div "Undo" at bounding box center [218, 397] width 34 height 14
click at [231, 312] on div "Undo" at bounding box center [218, 397] width 34 height 14
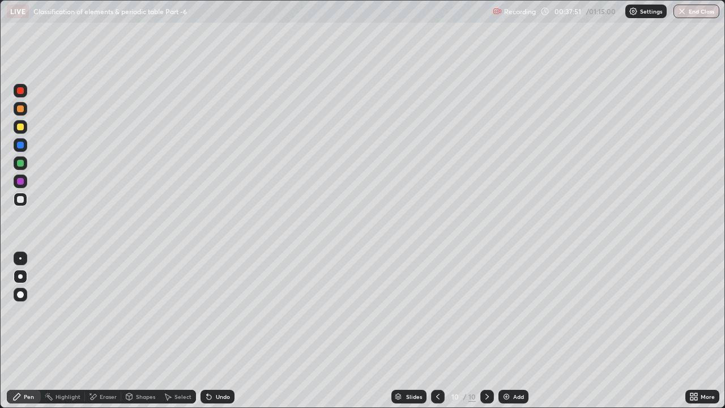
click at [233, 312] on div "Undo" at bounding box center [218, 397] width 34 height 14
click at [139, 312] on div "Shapes" at bounding box center [145, 397] width 19 height 6
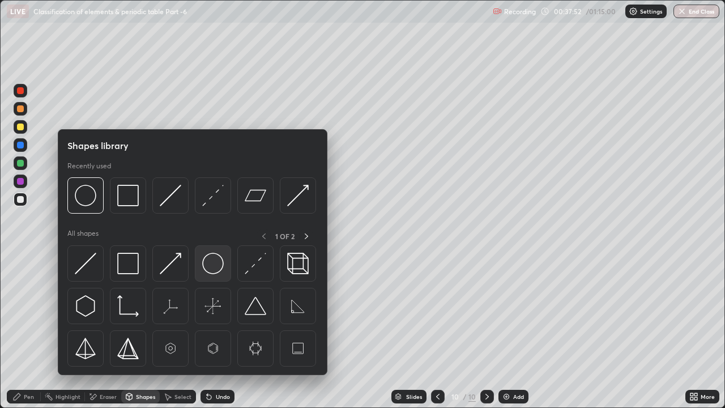
click at [206, 260] on img at bounding box center [213, 264] width 22 height 22
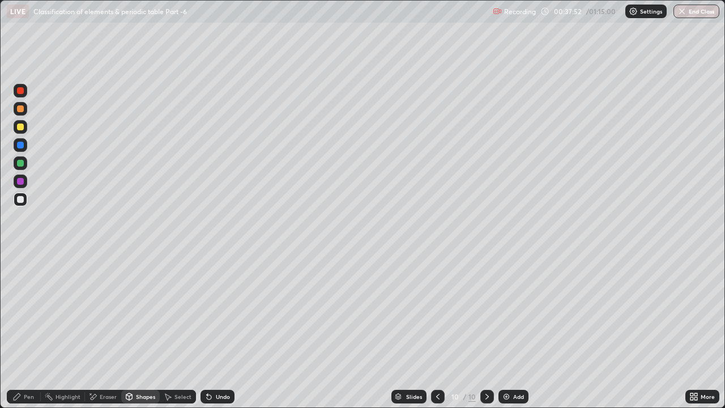
click at [20, 183] on div at bounding box center [20, 181] width 7 height 7
click at [26, 312] on div "Pen" at bounding box center [29, 397] width 10 height 6
click at [23, 198] on div at bounding box center [20, 199] width 7 height 7
click at [138, 312] on div "Shapes" at bounding box center [145, 397] width 19 height 6
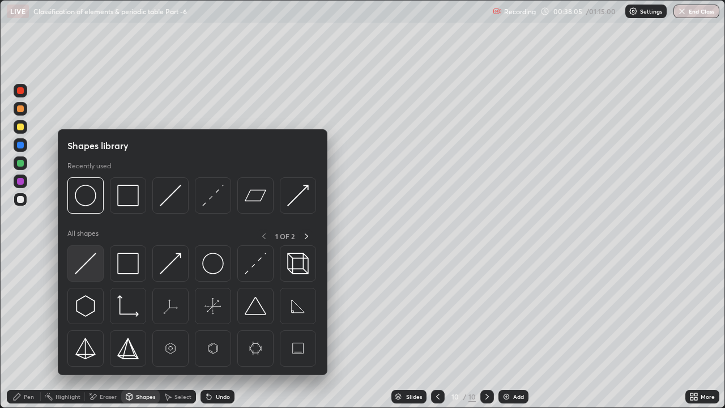
click at [91, 265] on img at bounding box center [86, 264] width 22 height 22
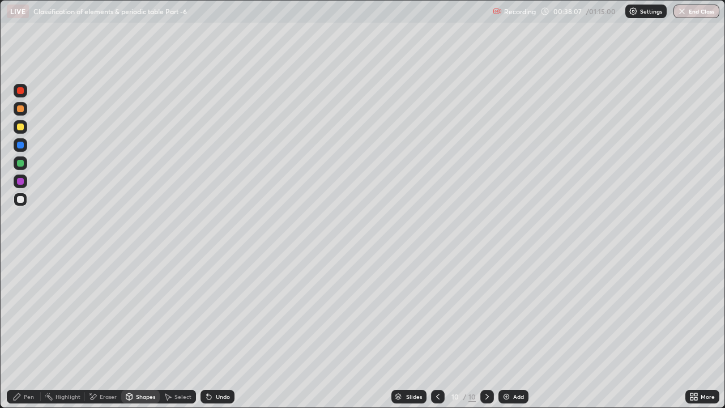
click at [23, 312] on div "Pen" at bounding box center [24, 397] width 34 height 14
click at [22, 165] on div at bounding box center [20, 163] width 7 height 7
click at [142, 312] on div "Shapes" at bounding box center [145, 397] width 19 height 6
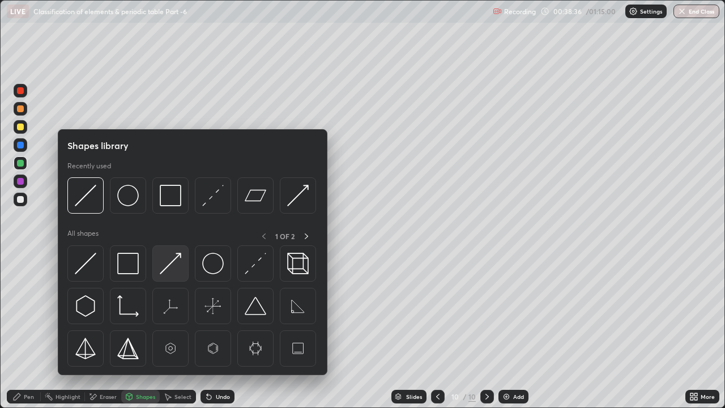
click at [169, 261] on img at bounding box center [171, 264] width 22 height 22
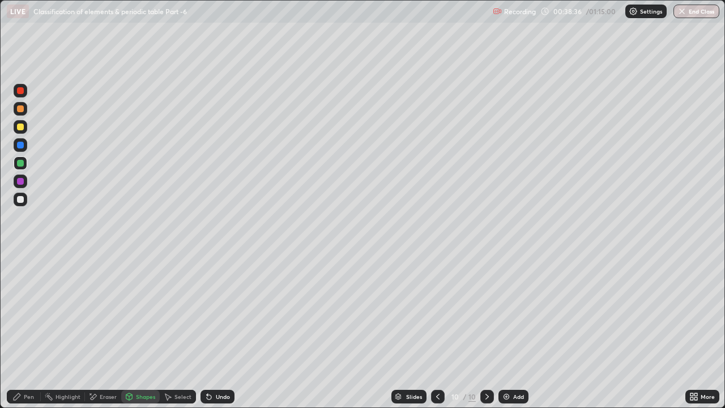
click at [25, 180] on div at bounding box center [21, 182] width 14 height 14
click at [20, 145] on div at bounding box center [20, 145] width 7 height 7
click at [223, 312] on div "Undo" at bounding box center [223, 397] width 14 height 6
click at [18, 200] on div at bounding box center [20, 199] width 7 height 7
click at [20, 124] on div at bounding box center [20, 127] width 7 height 7
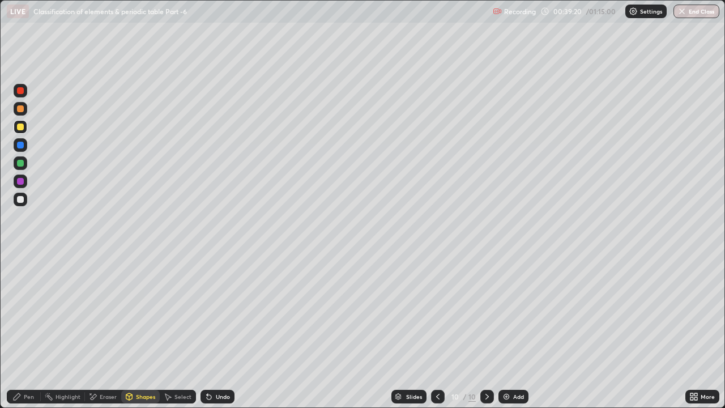
click at [143, 312] on div "Shapes" at bounding box center [140, 397] width 39 height 14
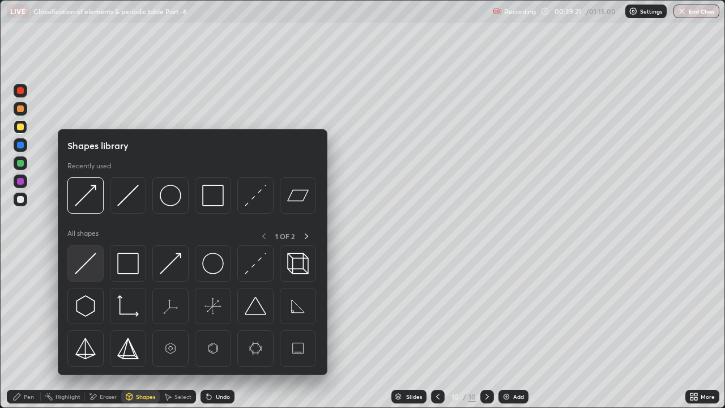
click at [90, 268] on img at bounding box center [86, 264] width 22 height 22
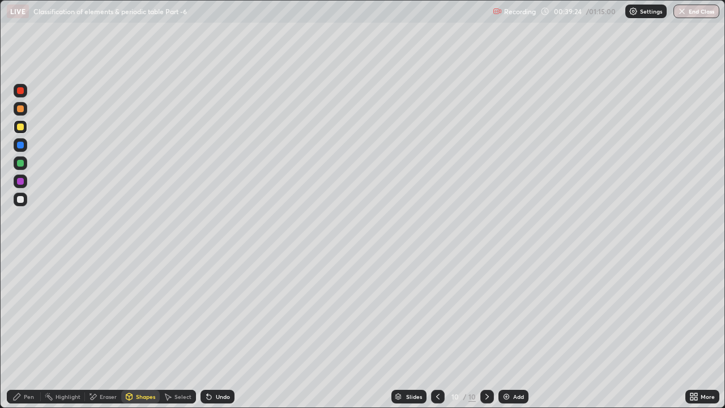
click at [20, 312] on icon at bounding box center [16, 396] width 9 height 9
click at [221, 312] on div "Undo" at bounding box center [223, 397] width 14 height 6
click at [220, 312] on div "Undo" at bounding box center [223, 397] width 14 height 6
click at [141, 312] on div "Shapes" at bounding box center [145, 397] width 19 height 6
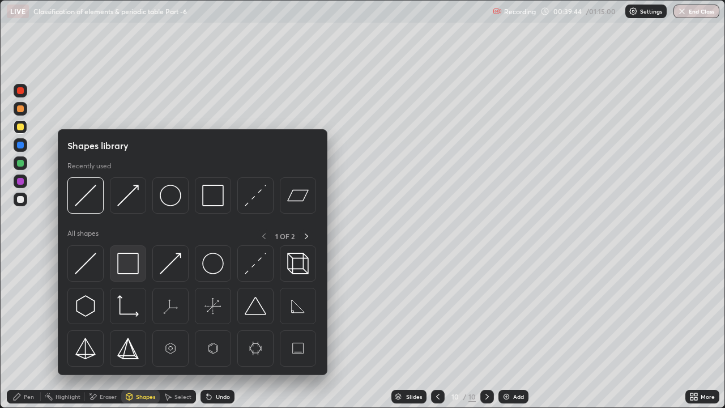
click at [128, 265] on img at bounding box center [128, 264] width 22 height 22
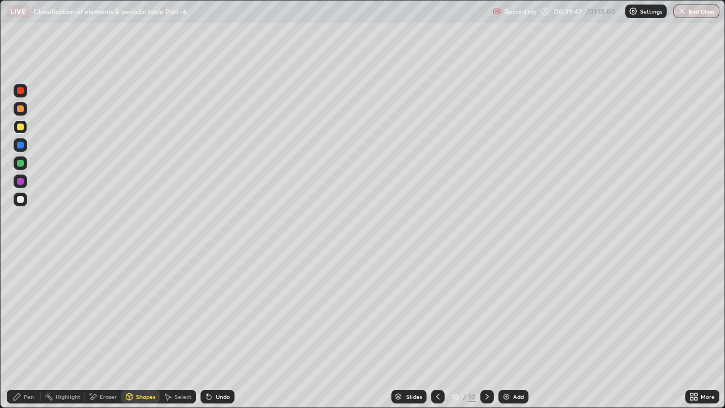
click at [28, 312] on div "Pen" at bounding box center [29, 397] width 10 height 6
click at [140, 312] on div "Shapes" at bounding box center [145, 397] width 19 height 6
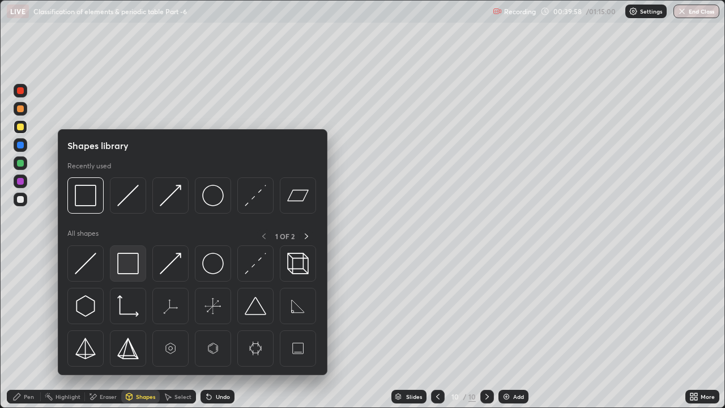
click at [125, 264] on img at bounding box center [128, 264] width 22 height 22
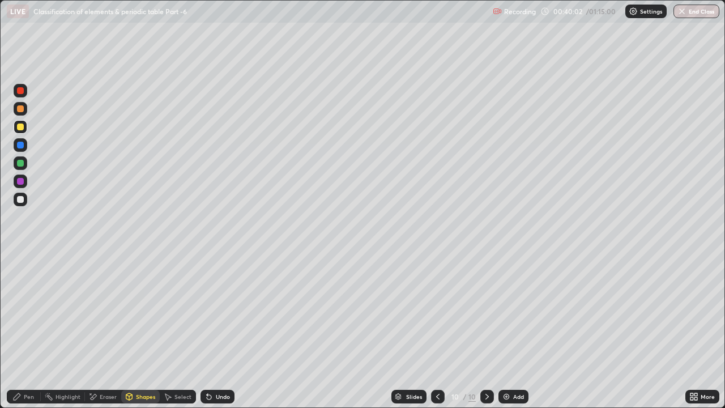
click at [14, 312] on icon at bounding box center [16, 396] width 9 height 9
click at [436, 312] on icon at bounding box center [437, 397] width 3 height 6
click at [437, 312] on icon at bounding box center [438, 396] width 9 height 9
click at [442, 312] on div at bounding box center [438, 397] width 14 height 14
click at [435, 312] on icon at bounding box center [438, 396] width 9 height 9
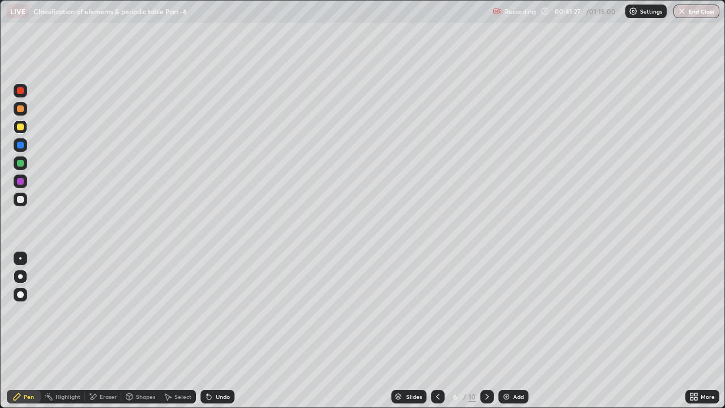
click at [438, 312] on icon at bounding box center [438, 396] width 9 height 9
click at [486, 312] on icon at bounding box center [487, 396] width 9 height 9
click at [431, 312] on div at bounding box center [438, 397] width 14 height 14
click at [437, 312] on icon at bounding box center [438, 396] width 9 height 9
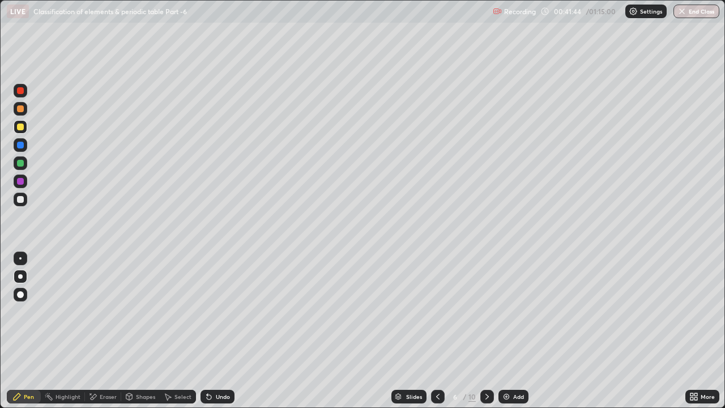
click at [439, 312] on icon at bounding box center [437, 397] width 3 height 6
click at [486, 312] on icon at bounding box center [487, 396] width 9 height 9
click at [487, 312] on icon at bounding box center [487, 396] width 9 height 9
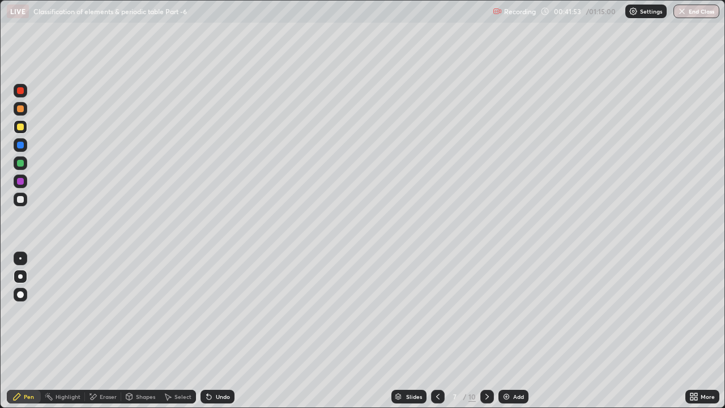
click at [486, 312] on icon at bounding box center [487, 396] width 9 height 9
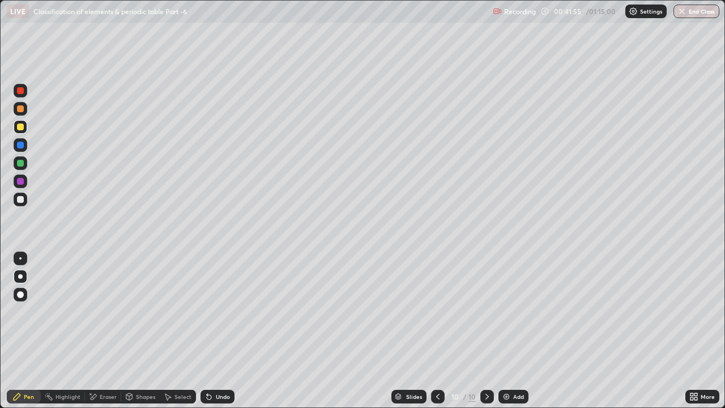
click at [504, 312] on img at bounding box center [506, 396] width 9 height 9
click at [20, 163] on div at bounding box center [20, 163] width 7 height 7
click at [22, 183] on div at bounding box center [20, 181] width 7 height 7
click at [19, 200] on div at bounding box center [20, 199] width 7 height 7
click at [19, 181] on div at bounding box center [20, 181] width 7 height 7
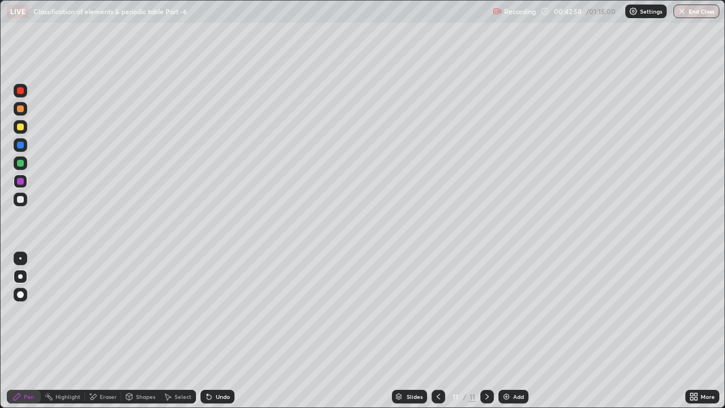
click at [20, 147] on div at bounding box center [20, 145] width 7 height 7
click at [139, 312] on div "Shapes" at bounding box center [145, 397] width 19 height 6
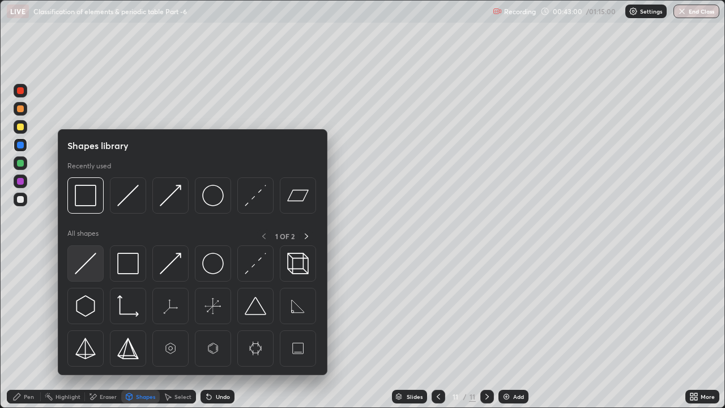
click at [92, 263] on img at bounding box center [86, 264] width 22 height 22
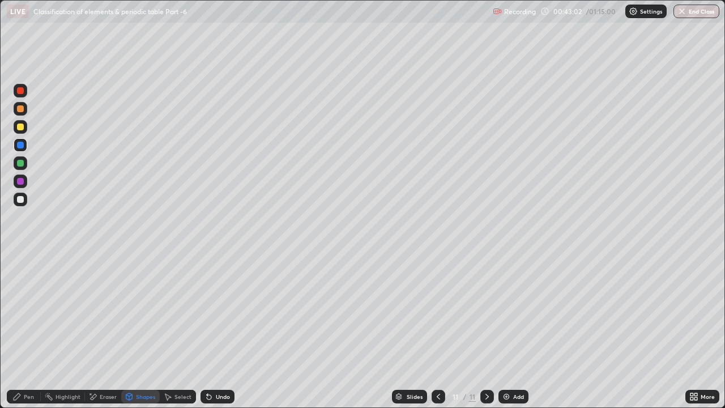
click at [146, 312] on div "Shapes" at bounding box center [145, 397] width 19 height 6
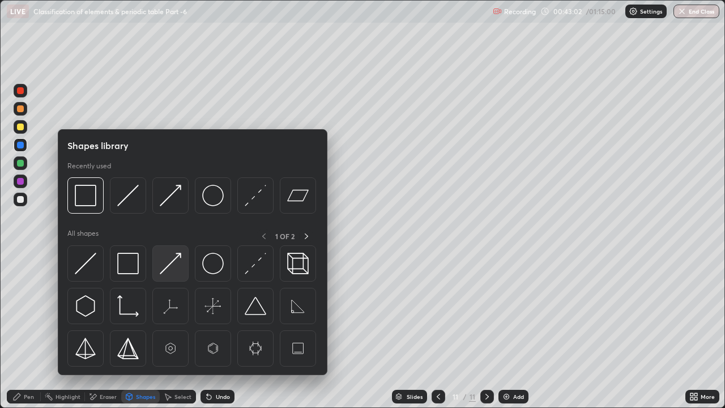
click at [173, 267] on img at bounding box center [171, 264] width 22 height 22
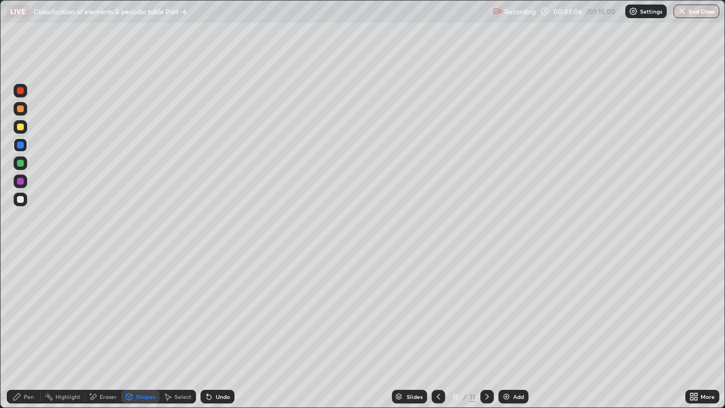
click at [21, 312] on icon at bounding box center [16, 396] width 9 height 9
click at [140, 312] on div "Shapes" at bounding box center [145, 397] width 19 height 6
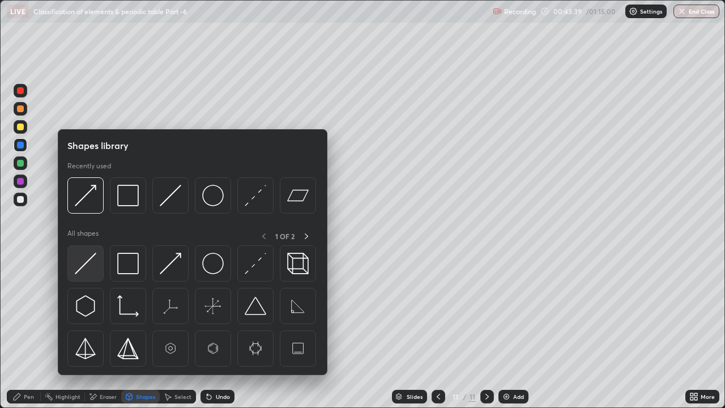
click at [83, 264] on img at bounding box center [86, 264] width 22 height 22
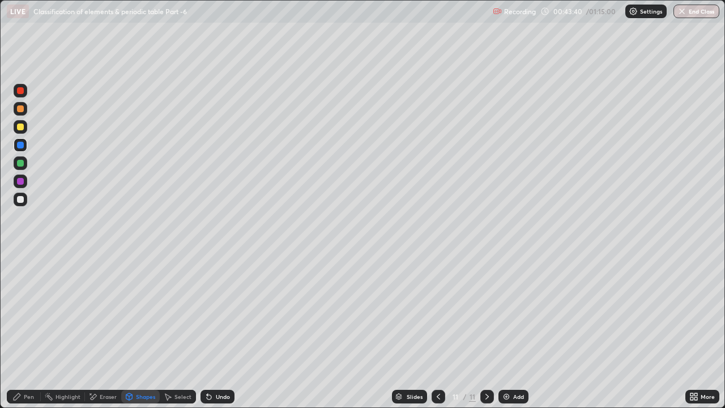
click at [22, 95] on div at bounding box center [21, 91] width 14 height 14
click at [21, 90] on div at bounding box center [20, 90] width 7 height 7
click at [221, 312] on div "Undo" at bounding box center [223, 397] width 14 height 6
click at [22, 312] on div "Pen" at bounding box center [24, 397] width 34 height 14
click at [20, 197] on div at bounding box center [20, 199] width 7 height 7
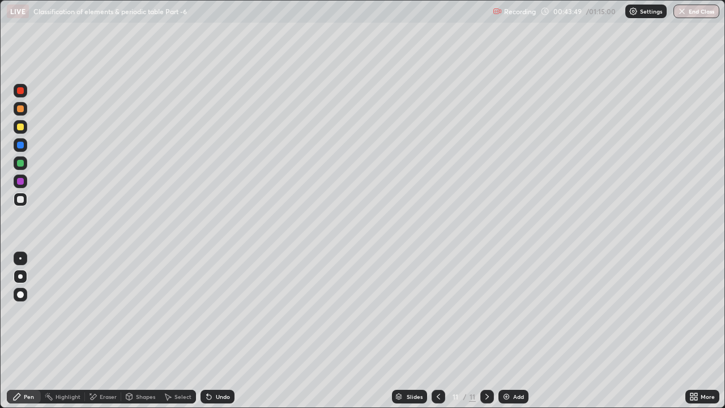
click at [23, 164] on div at bounding box center [20, 163] width 7 height 7
click at [220, 312] on div "Undo" at bounding box center [223, 397] width 14 height 6
click at [222, 312] on div "Undo" at bounding box center [223, 397] width 14 height 6
click at [142, 312] on div "Shapes" at bounding box center [145, 397] width 19 height 6
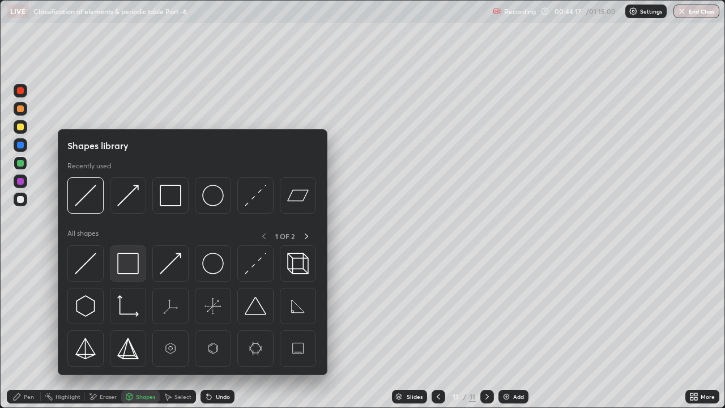
click at [131, 264] on img at bounding box center [128, 264] width 22 height 22
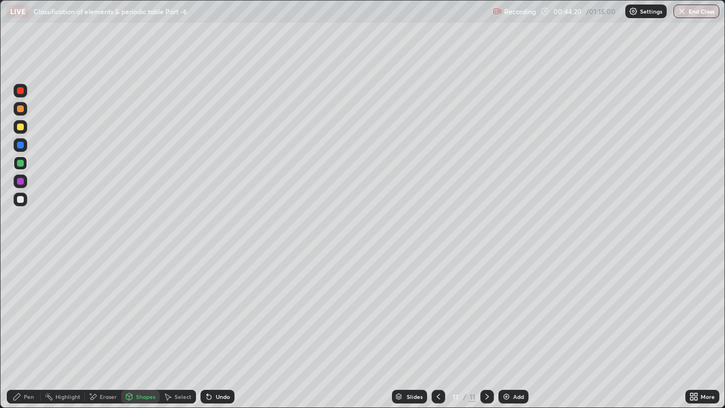
click at [23, 312] on div "Pen" at bounding box center [24, 397] width 34 height 14
click at [511, 312] on div "Add" at bounding box center [514, 397] width 30 height 14
click at [220, 312] on div "Undo" at bounding box center [223, 397] width 14 height 6
click at [137, 312] on div "Shapes" at bounding box center [145, 397] width 19 height 6
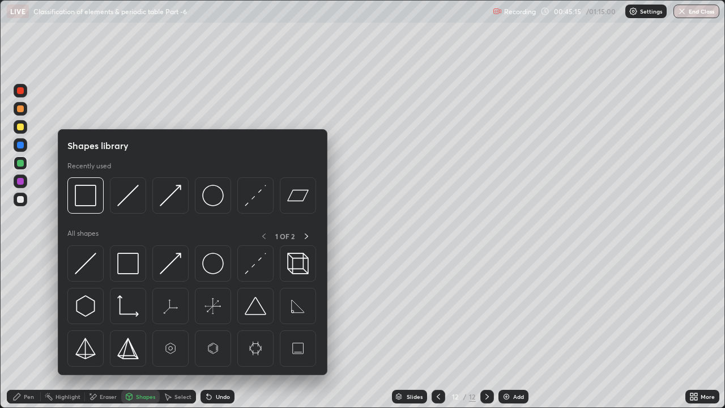
click at [24, 312] on div "Pen" at bounding box center [29, 397] width 10 height 6
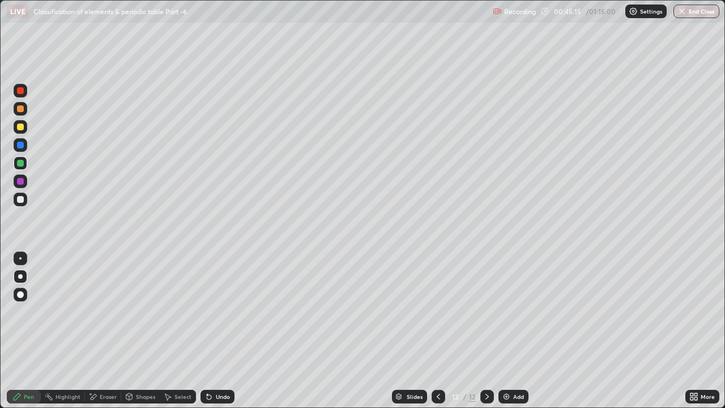
click at [21, 202] on div at bounding box center [20, 199] width 7 height 7
click at [140, 312] on div "Shapes" at bounding box center [145, 397] width 19 height 6
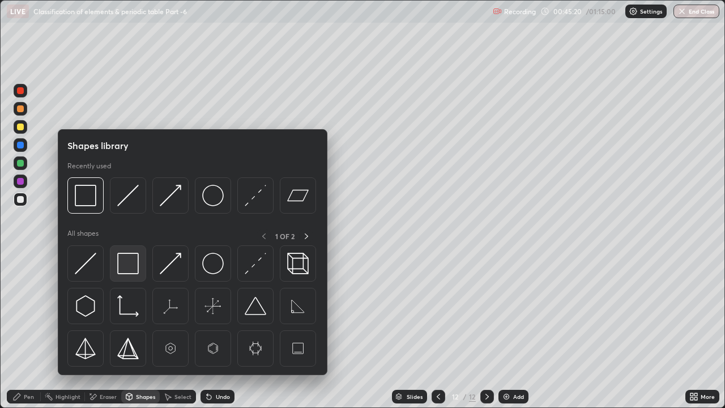
click at [123, 257] on img at bounding box center [128, 264] width 22 height 22
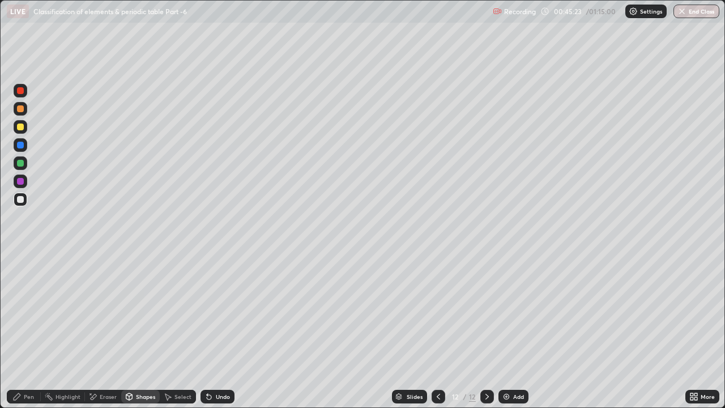
click at [22, 184] on div at bounding box center [20, 181] width 7 height 7
click at [228, 312] on div "Undo" at bounding box center [223, 397] width 14 height 6
click at [24, 312] on div "Pen" at bounding box center [29, 397] width 10 height 6
click at [219, 312] on div "Undo" at bounding box center [223, 397] width 14 height 6
click at [215, 312] on div "Undo" at bounding box center [218, 397] width 34 height 14
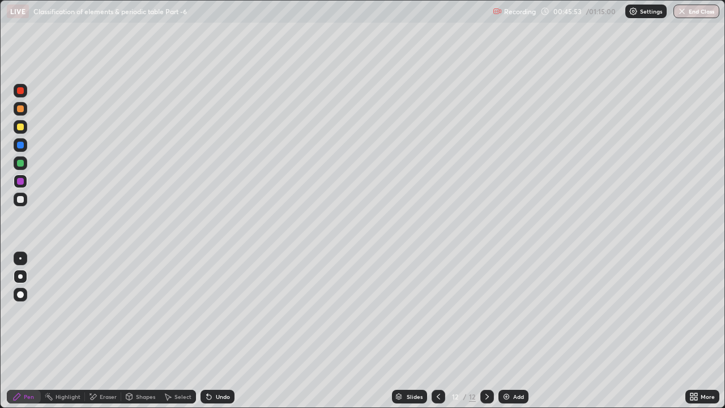
click at [221, 312] on div "Undo" at bounding box center [223, 397] width 14 height 6
click at [219, 312] on div "Undo" at bounding box center [223, 397] width 14 height 6
click at [222, 312] on div "Undo" at bounding box center [223, 397] width 14 height 6
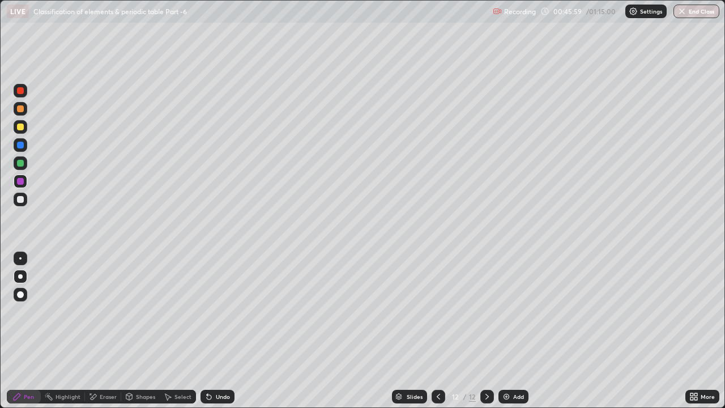
click at [222, 312] on div "Undo" at bounding box center [223, 397] width 14 height 6
click at [225, 312] on div "Undo" at bounding box center [223, 397] width 14 height 6
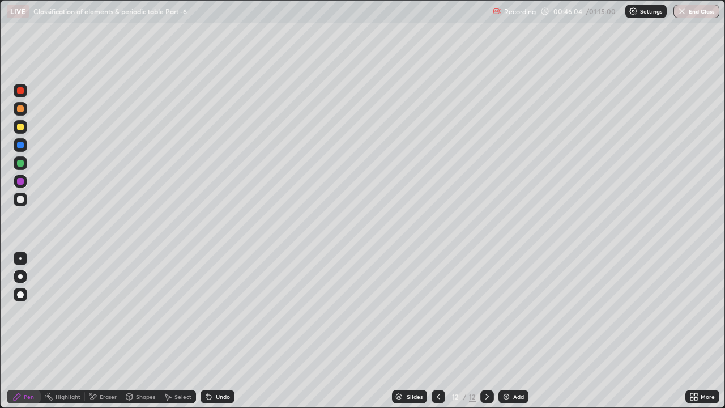
click at [226, 312] on div "Undo" at bounding box center [218, 397] width 34 height 14
click at [227, 312] on div "Undo" at bounding box center [218, 397] width 34 height 14
click at [22, 200] on div at bounding box center [20, 199] width 7 height 7
click at [136, 312] on div "Shapes" at bounding box center [140, 397] width 39 height 14
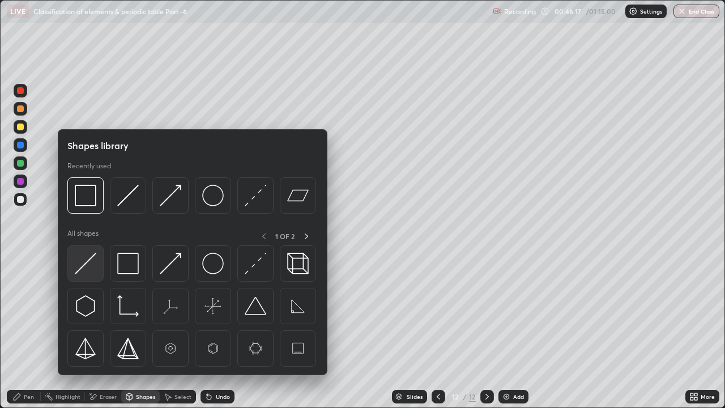
click at [87, 268] on img at bounding box center [86, 264] width 22 height 22
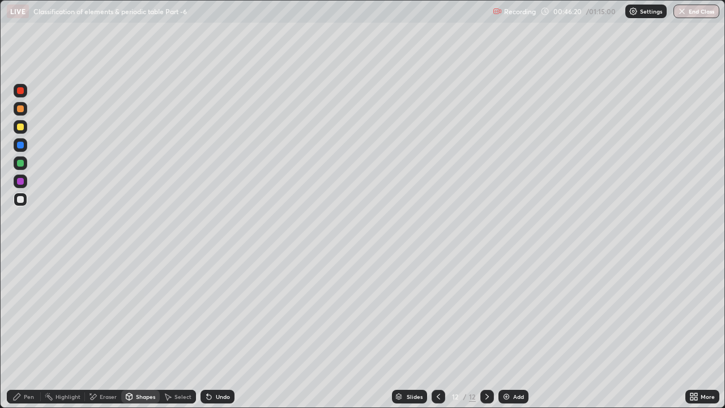
click at [218, 312] on div "Undo" at bounding box center [223, 397] width 14 height 6
click at [20, 312] on div "Pen" at bounding box center [24, 397] width 34 height 14
click at [438, 312] on icon at bounding box center [438, 396] width 9 height 9
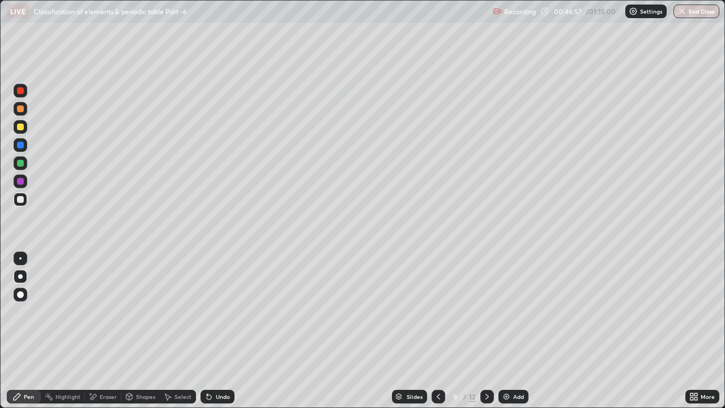
click at [438, 312] on icon at bounding box center [438, 396] width 9 height 9
click at [437, 312] on icon at bounding box center [438, 397] width 3 height 6
click at [437, 312] on icon at bounding box center [438, 396] width 9 height 9
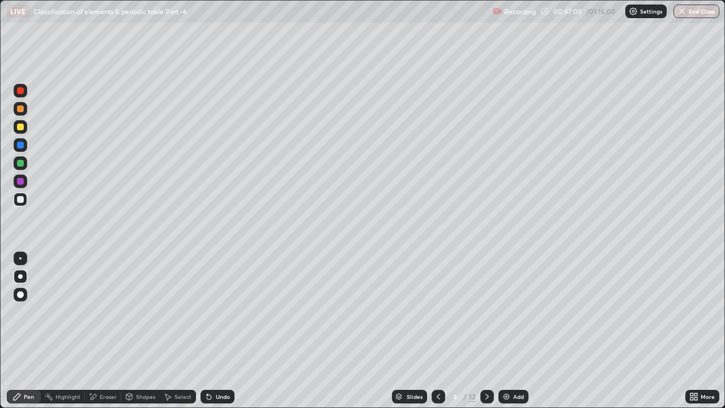
click at [436, 312] on icon at bounding box center [438, 396] width 9 height 9
click at [438, 312] on icon at bounding box center [438, 397] width 3 height 6
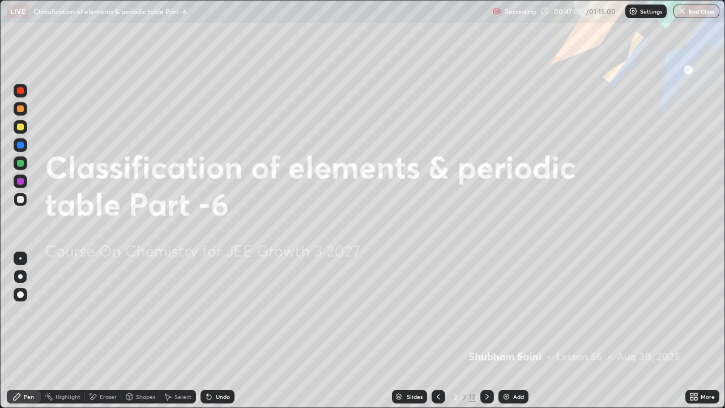
click at [486, 312] on icon at bounding box center [487, 396] width 9 height 9
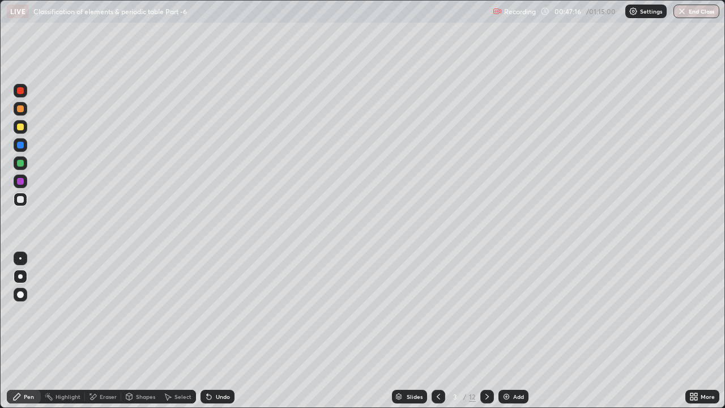
click at [225, 312] on div "Undo" at bounding box center [223, 397] width 14 height 6
click at [220, 312] on div "Undo" at bounding box center [223, 397] width 14 height 6
click at [218, 312] on div "Undo" at bounding box center [223, 397] width 14 height 6
click at [216, 312] on div "Undo" at bounding box center [223, 397] width 14 height 6
click at [218, 312] on div "Undo" at bounding box center [223, 397] width 14 height 6
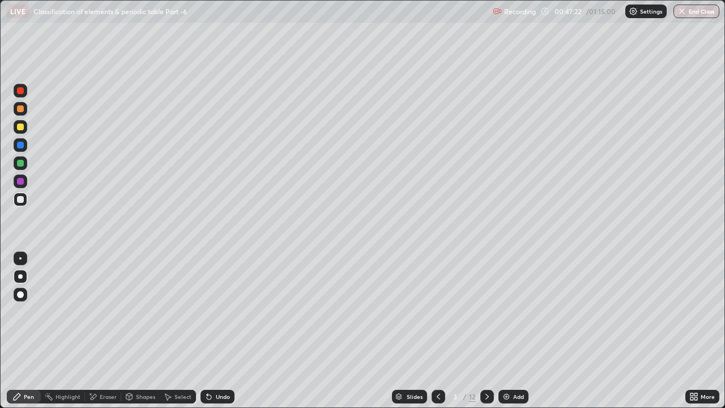
click at [218, 312] on div "Undo" at bounding box center [223, 397] width 14 height 6
click at [220, 312] on div "Undo" at bounding box center [223, 397] width 14 height 6
click at [146, 312] on div "Shapes" at bounding box center [145, 397] width 19 height 6
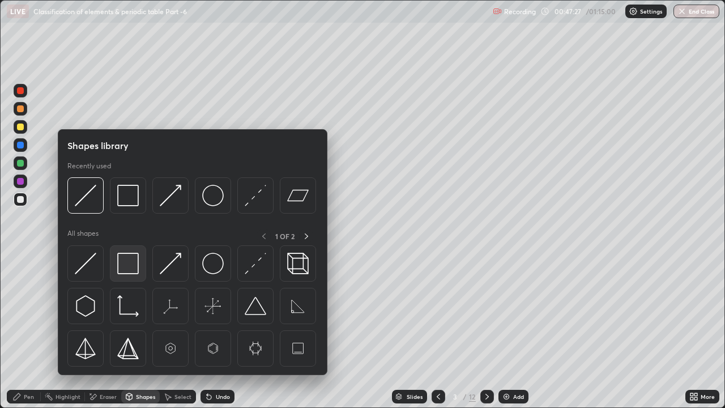
click at [120, 262] on img at bounding box center [128, 264] width 22 height 22
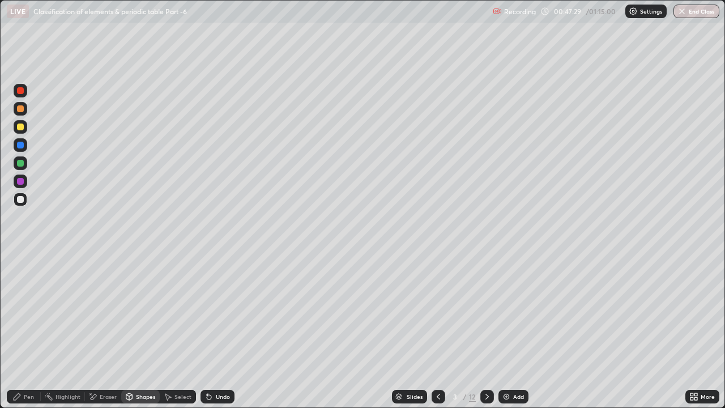
click at [26, 312] on div "Pen" at bounding box center [29, 397] width 10 height 6
click at [485, 312] on icon at bounding box center [487, 396] width 9 height 9
click at [487, 312] on icon at bounding box center [487, 396] width 9 height 9
click at [485, 312] on div at bounding box center [488, 396] width 14 height 23
click at [486, 312] on div at bounding box center [488, 397] width 14 height 14
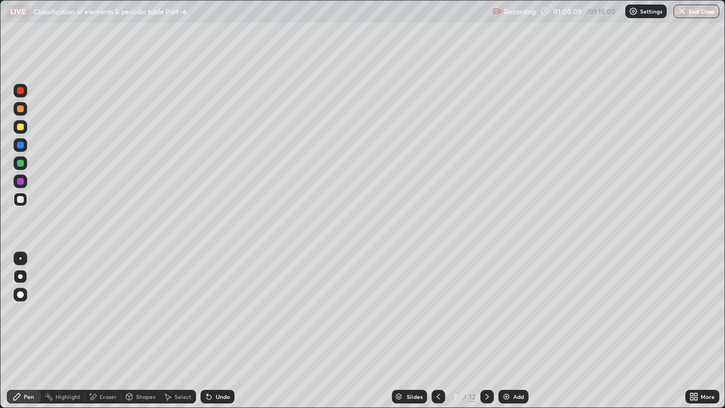
click at [487, 312] on icon at bounding box center [487, 396] width 9 height 9
click at [486, 312] on icon at bounding box center [487, 396] width 9 height 9
click at [481, 312] on div at bounding box center [488, 397] width 14 height 14
click at [488, 312] on div at bounding box center [488, 397] width 14 height 14
click at [486, 312] on icon at bounding box center [487, 396] width 9 height 9
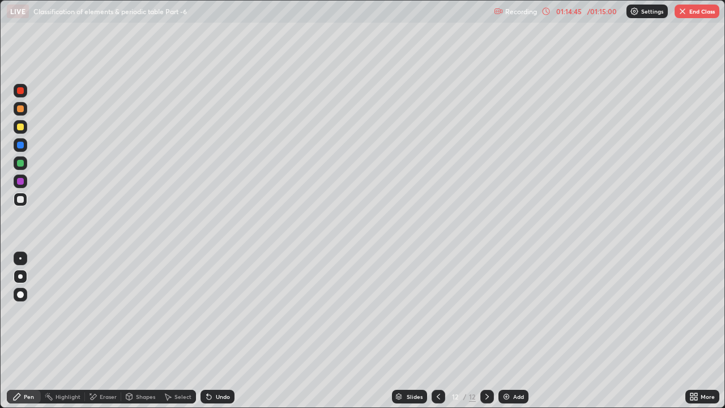
click at [707, 12] on button "End Class" at bounding box center [697, 12] width 45 height 14
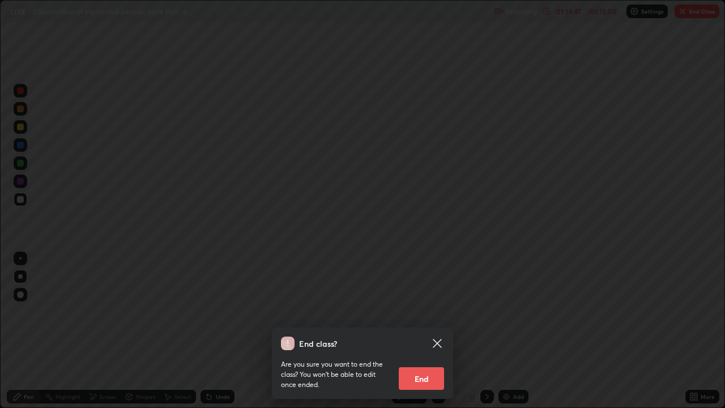
click at [434, 312] on button "End" at bounding box center [421, 378] width 45 height 23
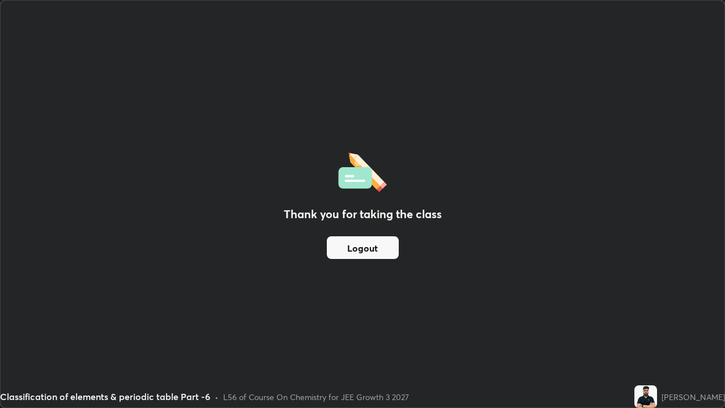
click at [379, 248] on button "Logout" at bounding box center [363, 247] width 72 height 23
